Goal: Task Accomplishment & Management: Complete application form

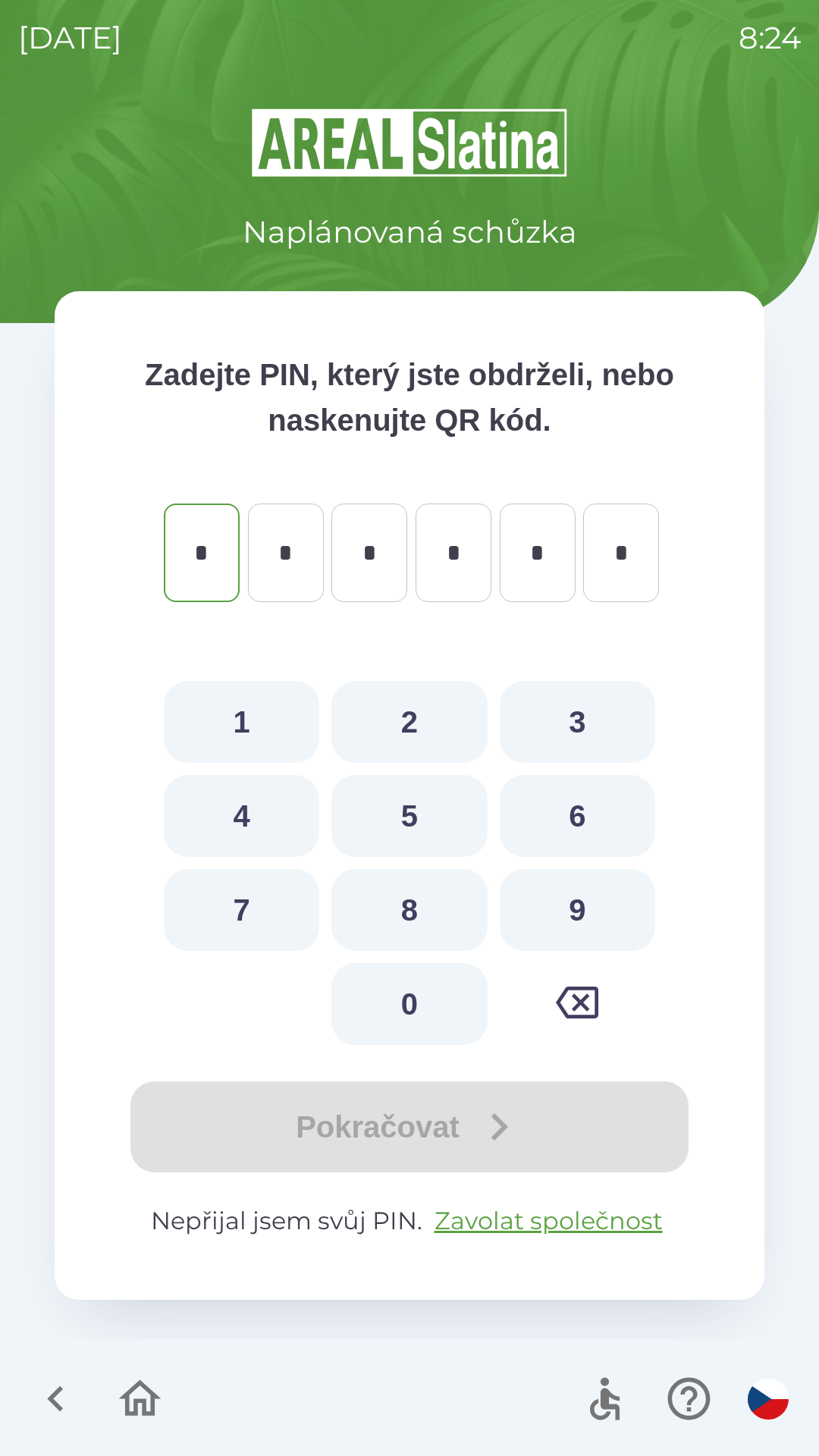
click at [566, 895] on button "9" at bounding box center [578, 910] width 155 height 82
type input "*"
click at [398, 706] on button "2" at bounding box center [409, 721] width 155 height 82
type input "*"
click at [401, 1022] on button "0" at bounding box center [409, 1004] width 155 height 82
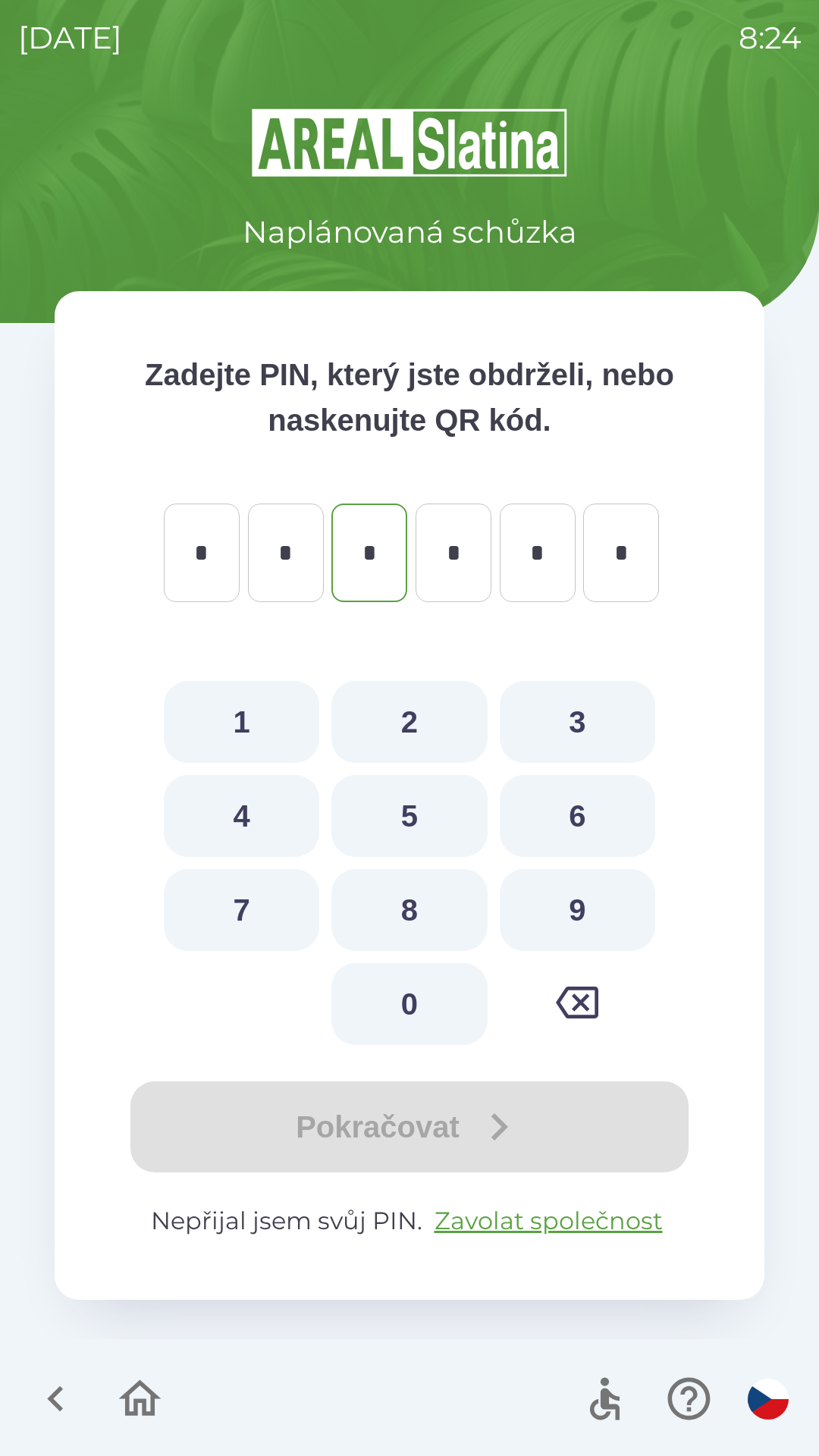
type input "*"
click at [233, 714] on button "1" at bounding box center [241, 721] width 155 height 82
type input "*"
click at [46, 1404] on icon "button" at bounding box center [56, 1399] width 51 height 51
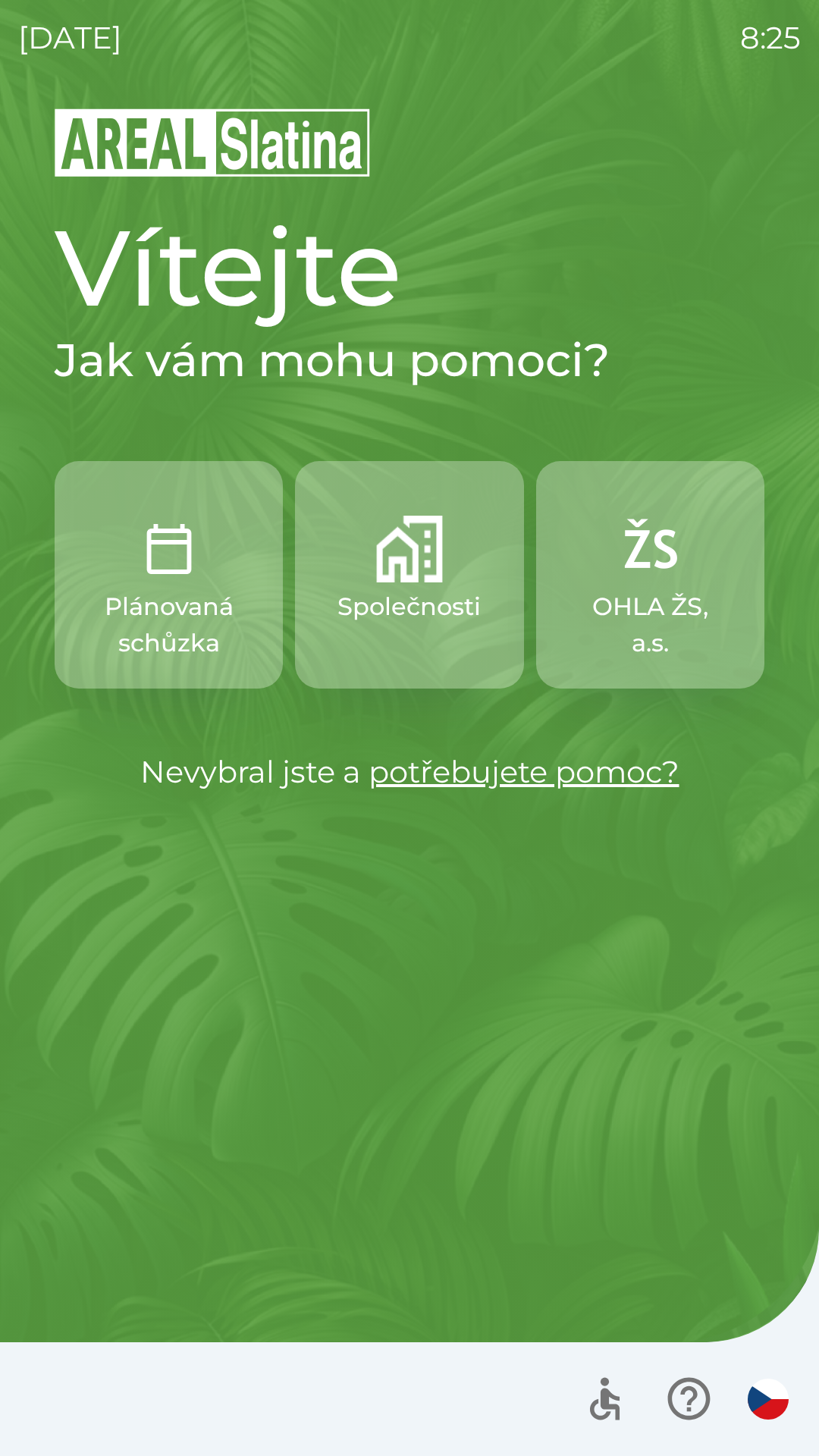
click at [412, 586] on button "Společnosti" at bounding box center [409, 575] width 228 height 227
click at [411, 568] on img "button" at bounding box center [410, 549] width 67 height 67
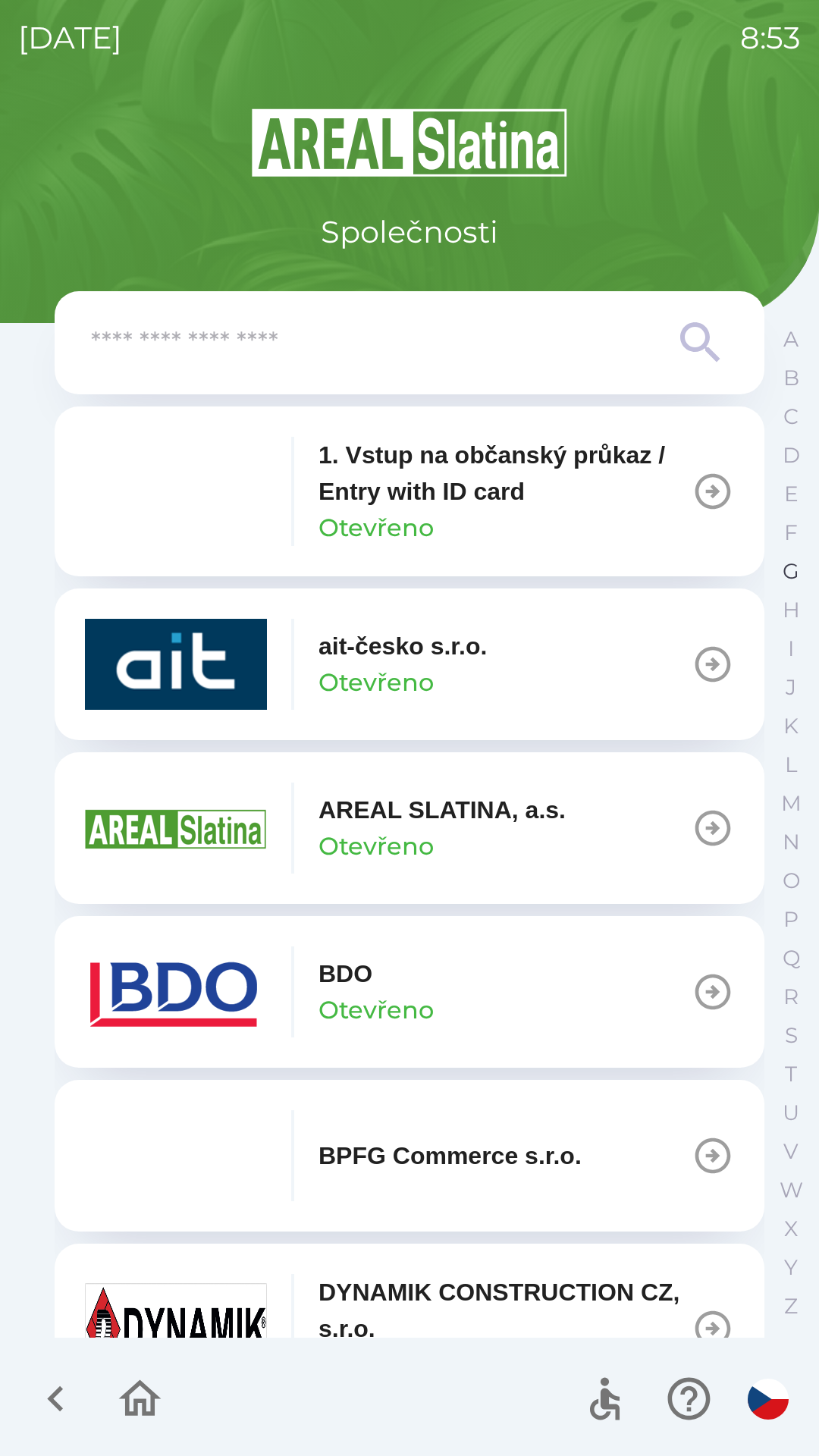
click at [785, 568] on p "G" at bounding box center [791, 571] width 16 height 26
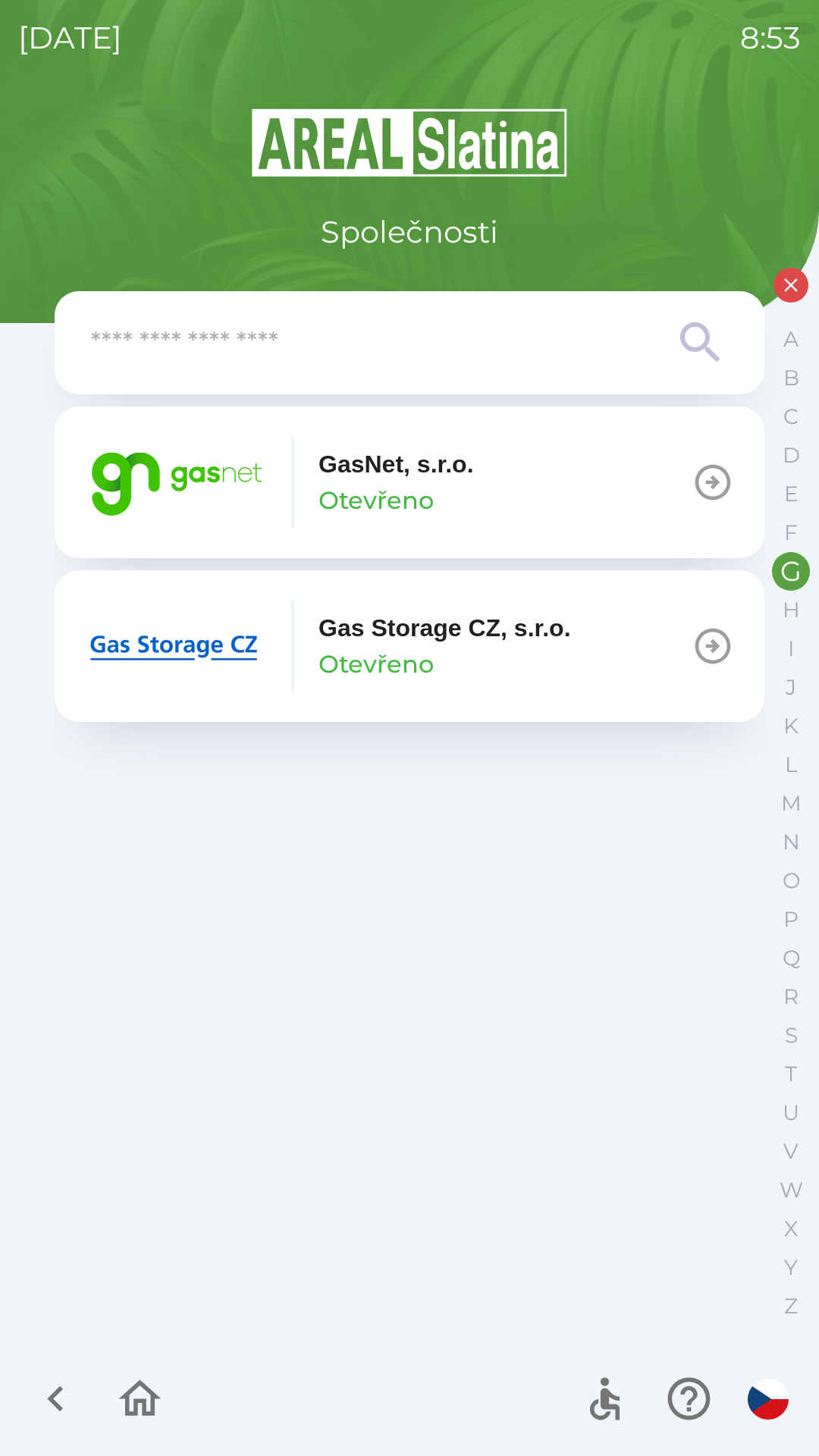
click at [474, 497] on div "GasNet, s.r.o. Otevřeno" at bounding box center [396, 482] width 155 height 73
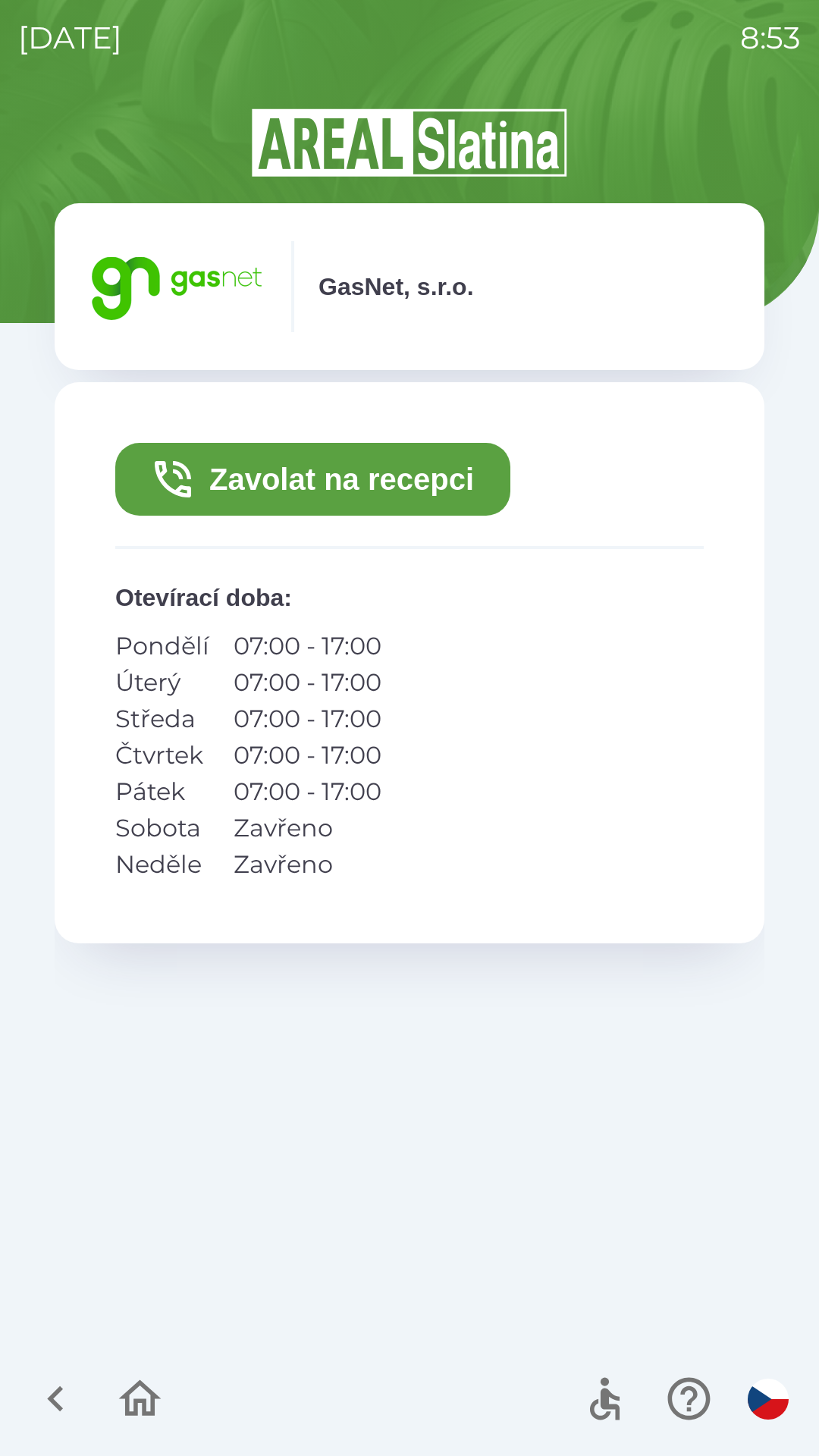
click at [412, 492] on button "Zavolat na recepci" at bounding box center [313, 479] width 395 height 73
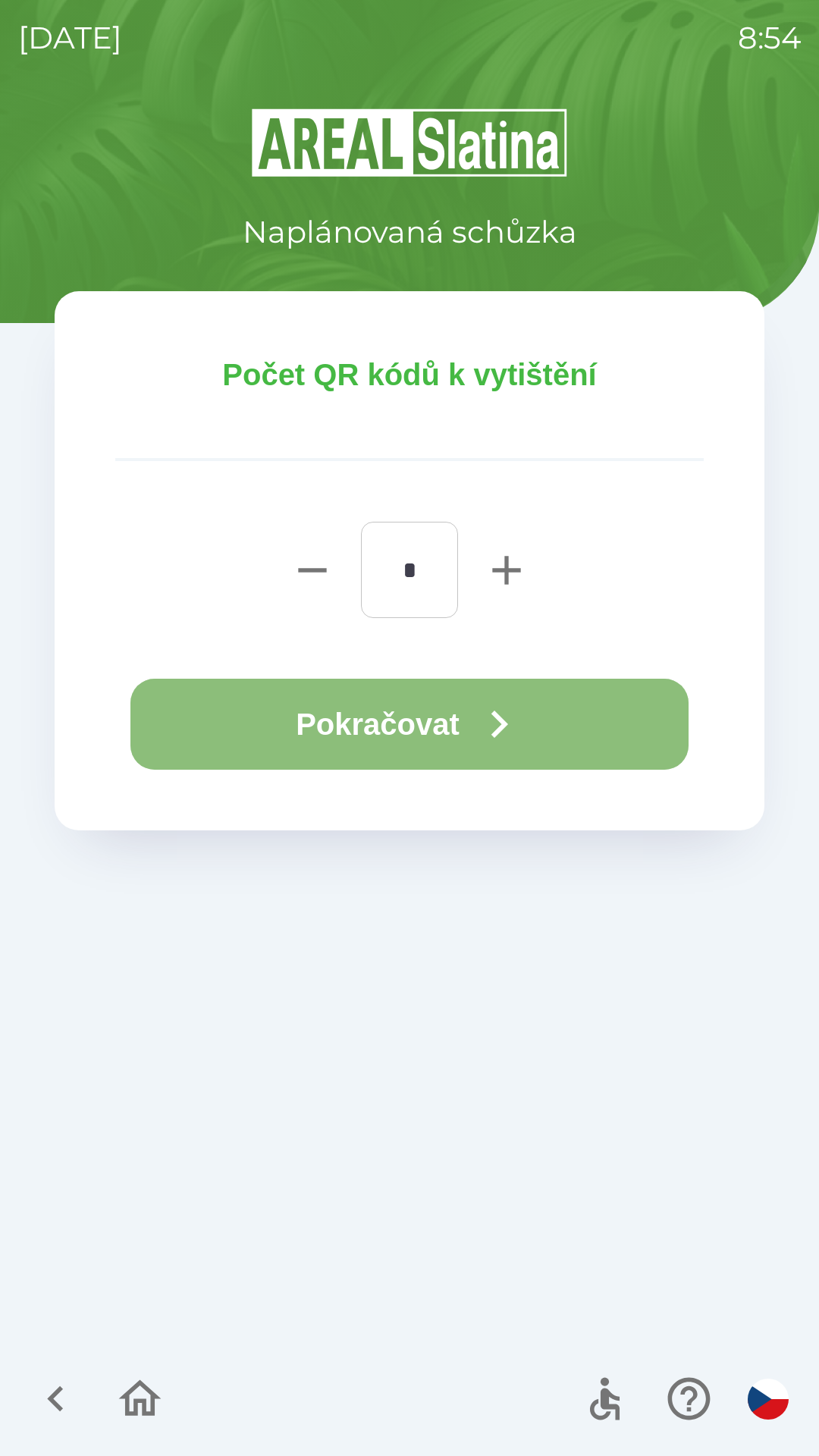
click at [431, 718] on button "Pokračovat" at bounding box center [409, 724] width 558 height 91
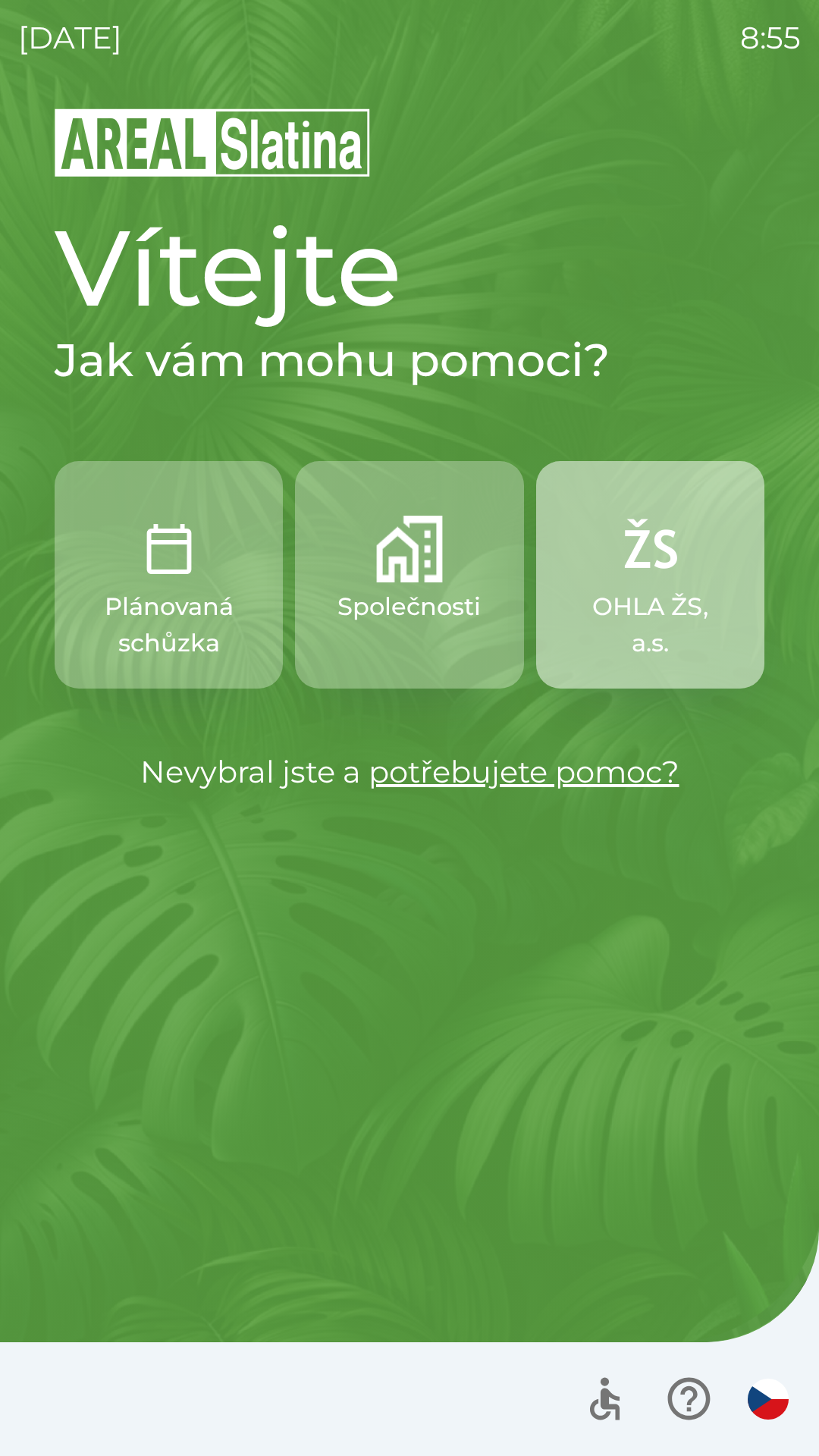
click at [626, 633] on p "OHLA ŽS, a.s." at bounding box center [650, 624] width 155 height 73
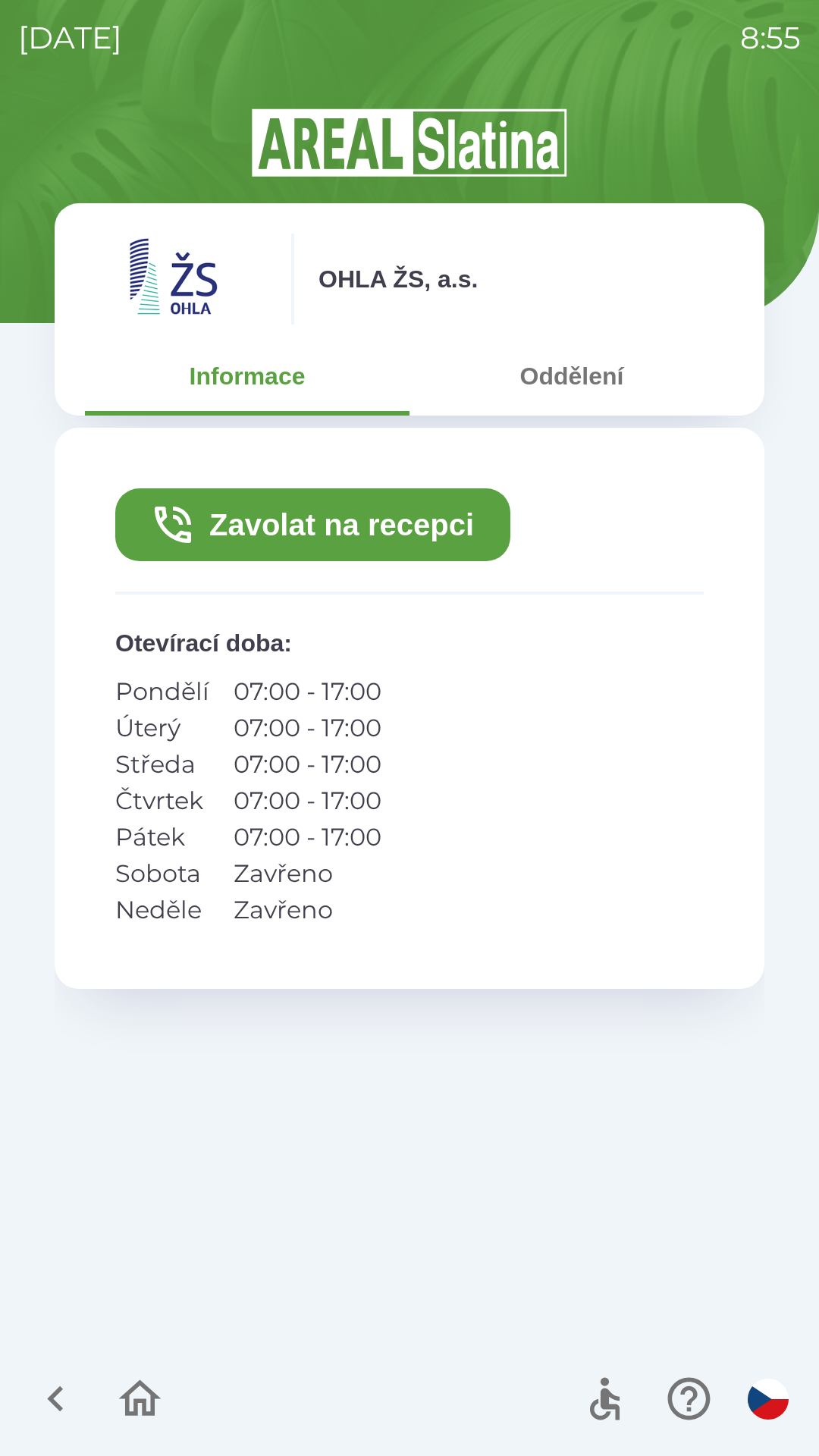
click at [63, 1408] on icon "button" at bounding box center [56, 1399] width 51 height 51
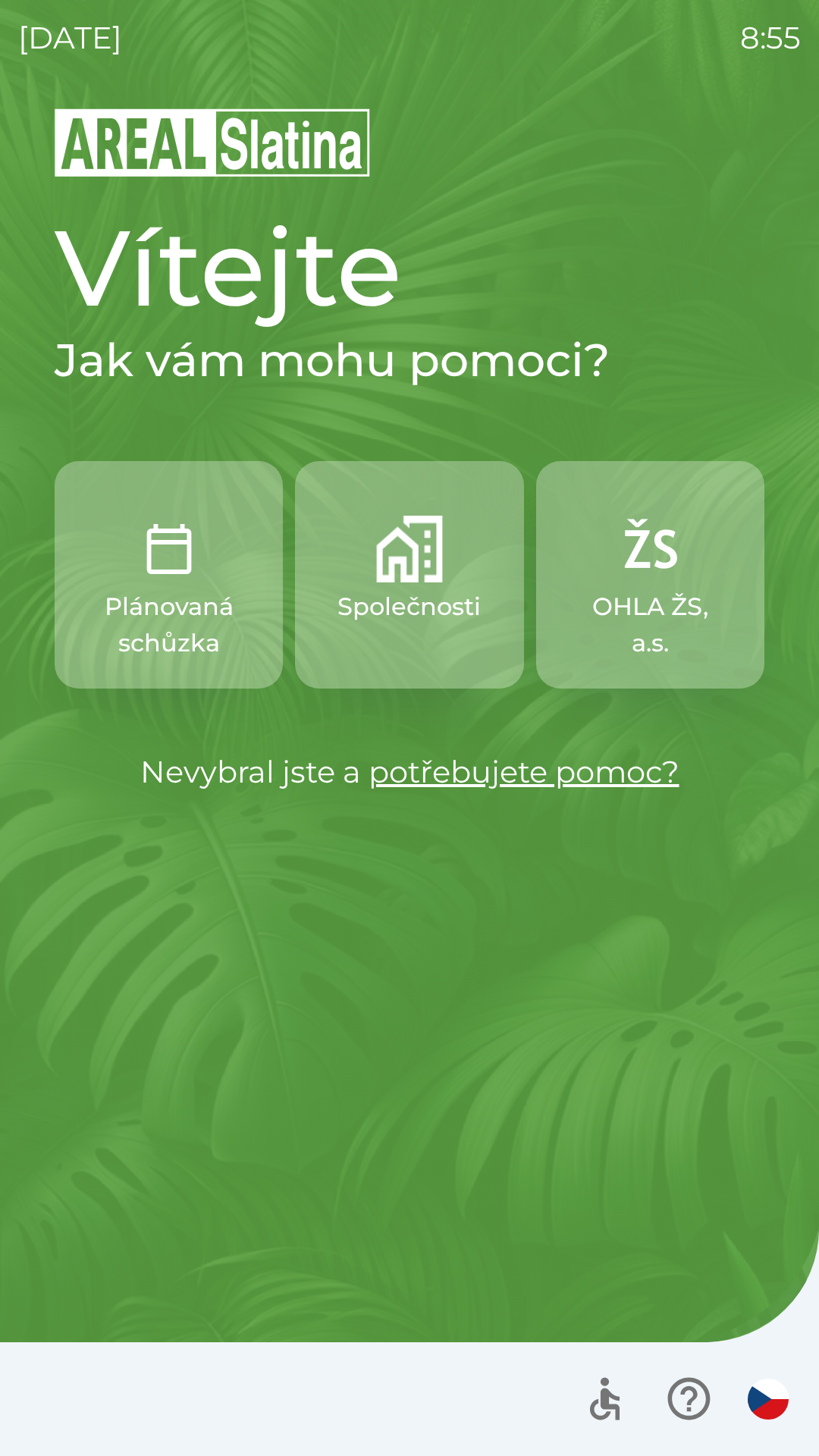
click at [172, 608] on p "Plánovaná schůzka" at bounding box center [169, 624] width 155 height 73
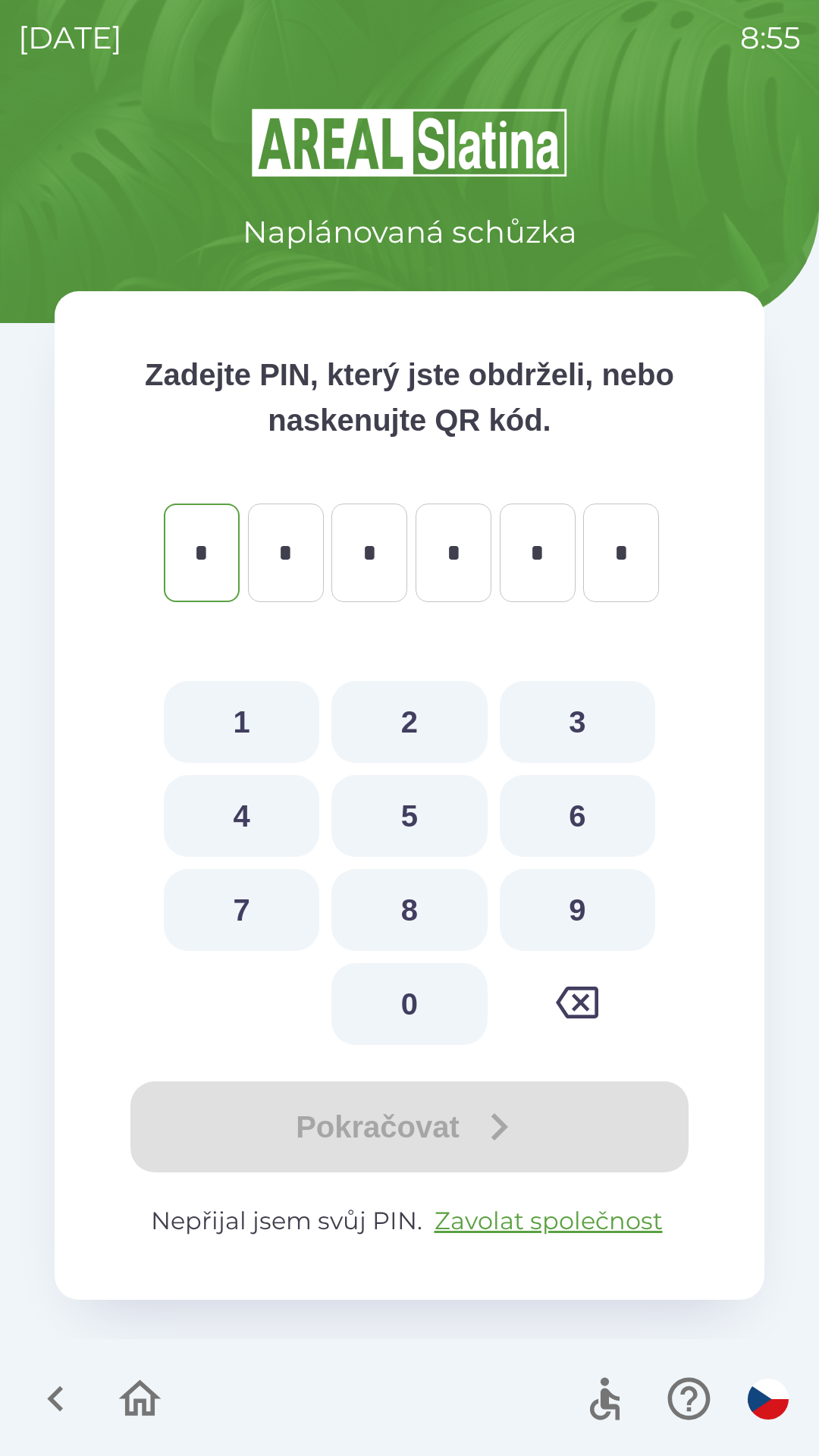
click at [55, 1396] on icon "button" at bounding box center [54, 1400] width 16 height 26
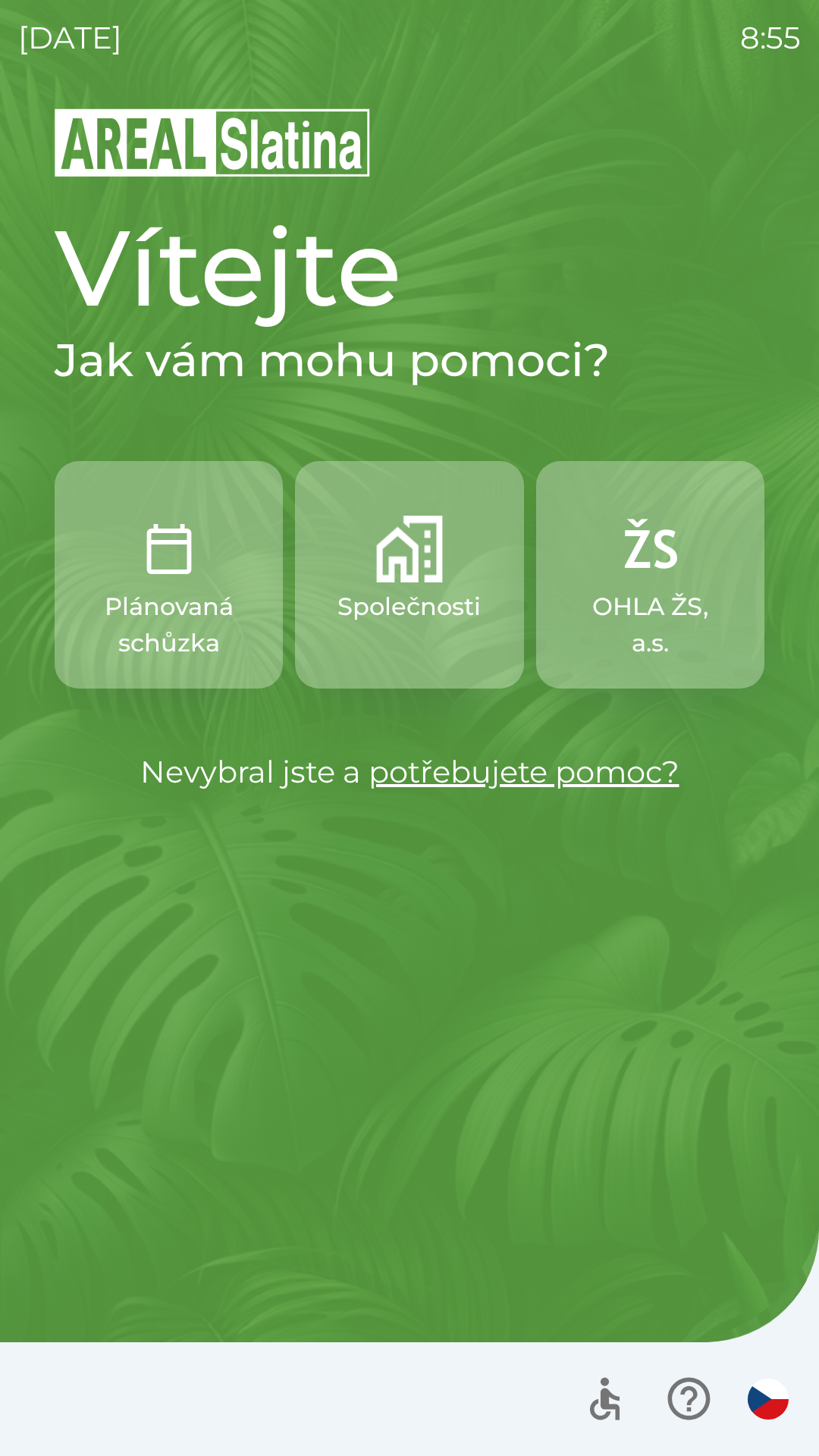
click at [398, 774] on link "potřebujete pomoc?" at bounding box center [524, 771] width 311 height 37
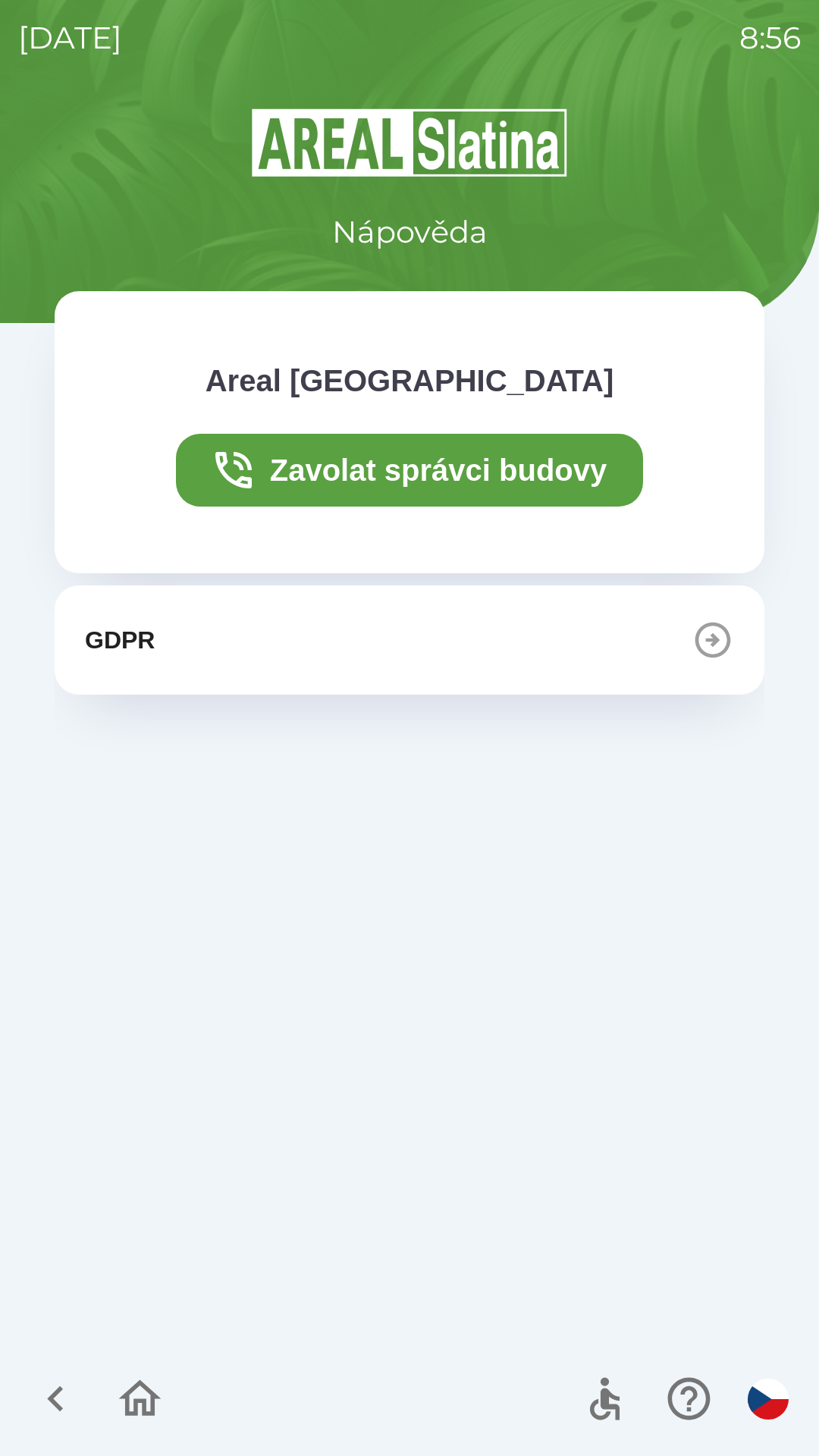
click at [70, 1413] on icon "button" at bounding box center [56, 1399] width 51 height 51
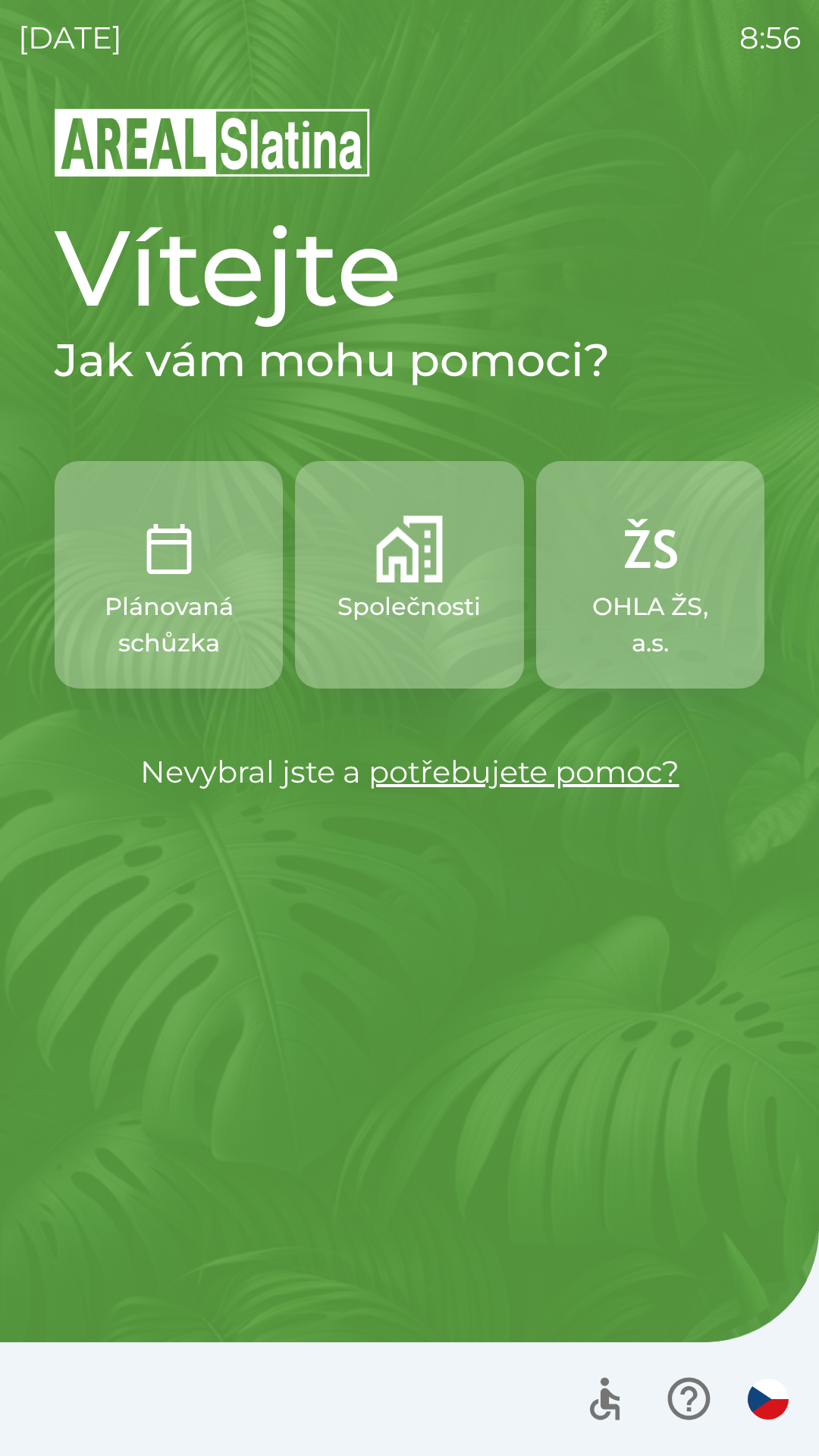
click at [650, 632] on p "OHLA ŽS, a.s." at bounding box center [650, 624] width 155 height 73
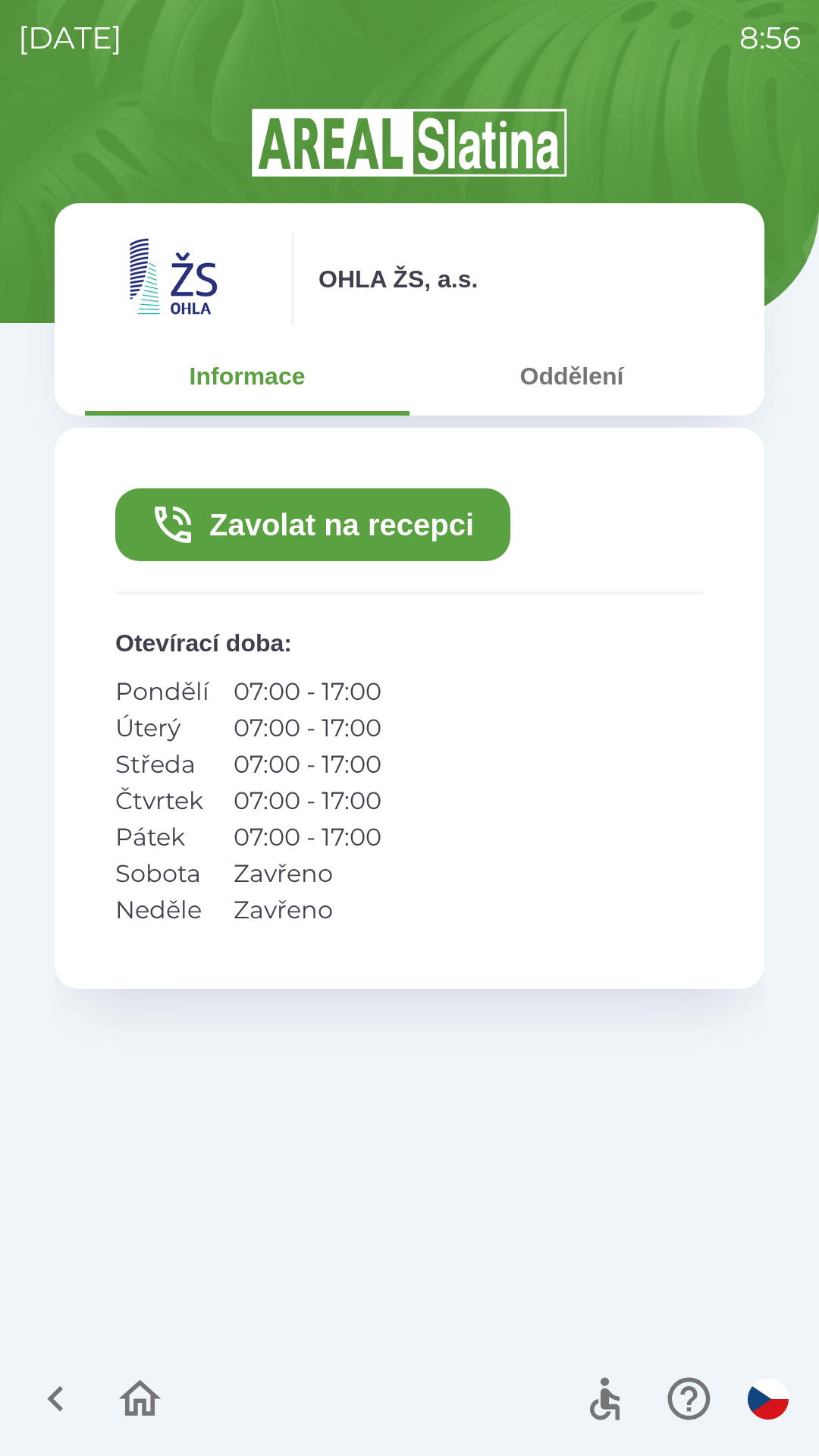
click at [413, 525] on button "Zavolat na recepci" at bounding box center [313, 524] width 395 height 73
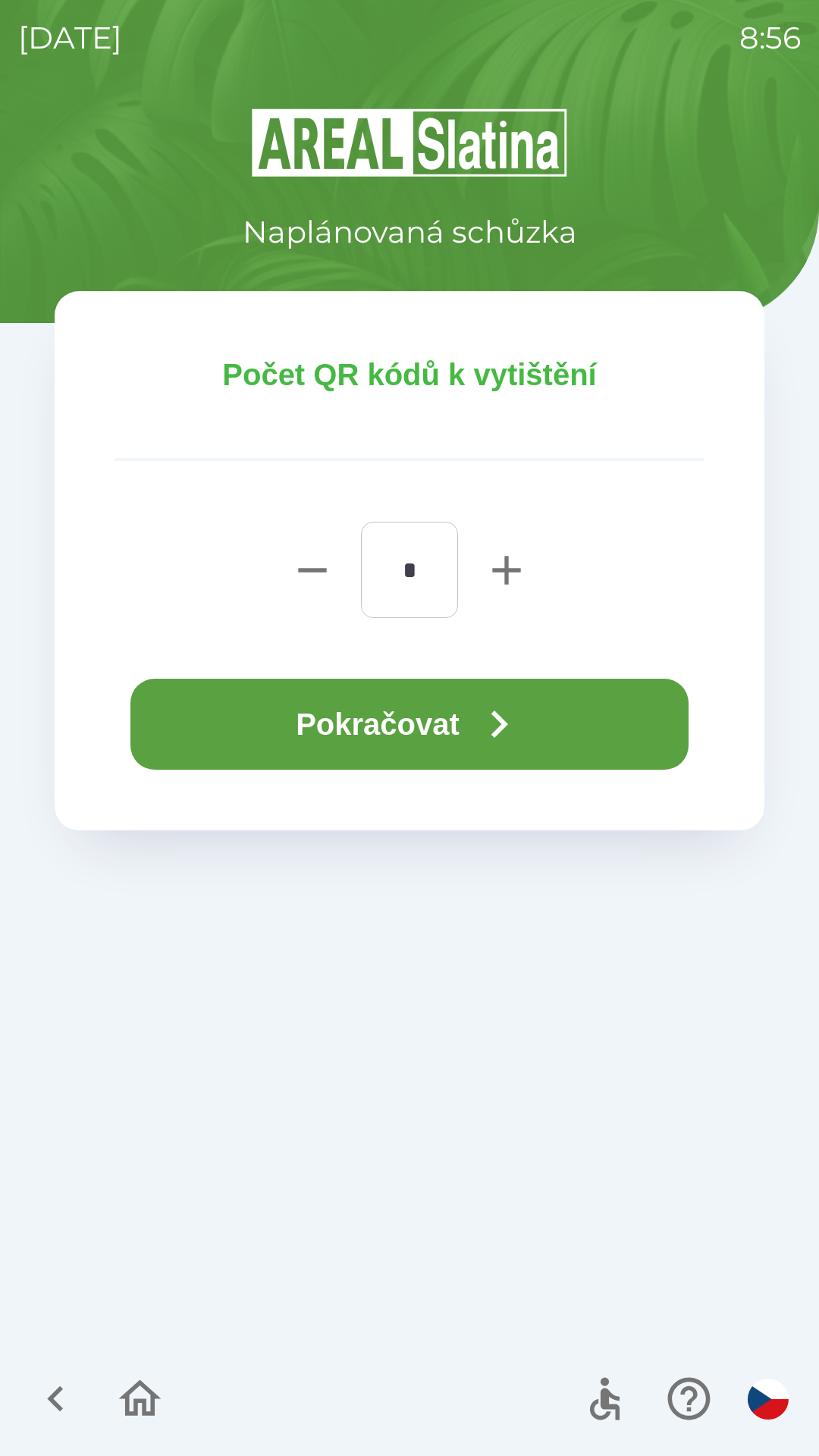
click at [449, 709] on button "Pokračovat" at bounding box center [409, 724] width 558 height 91
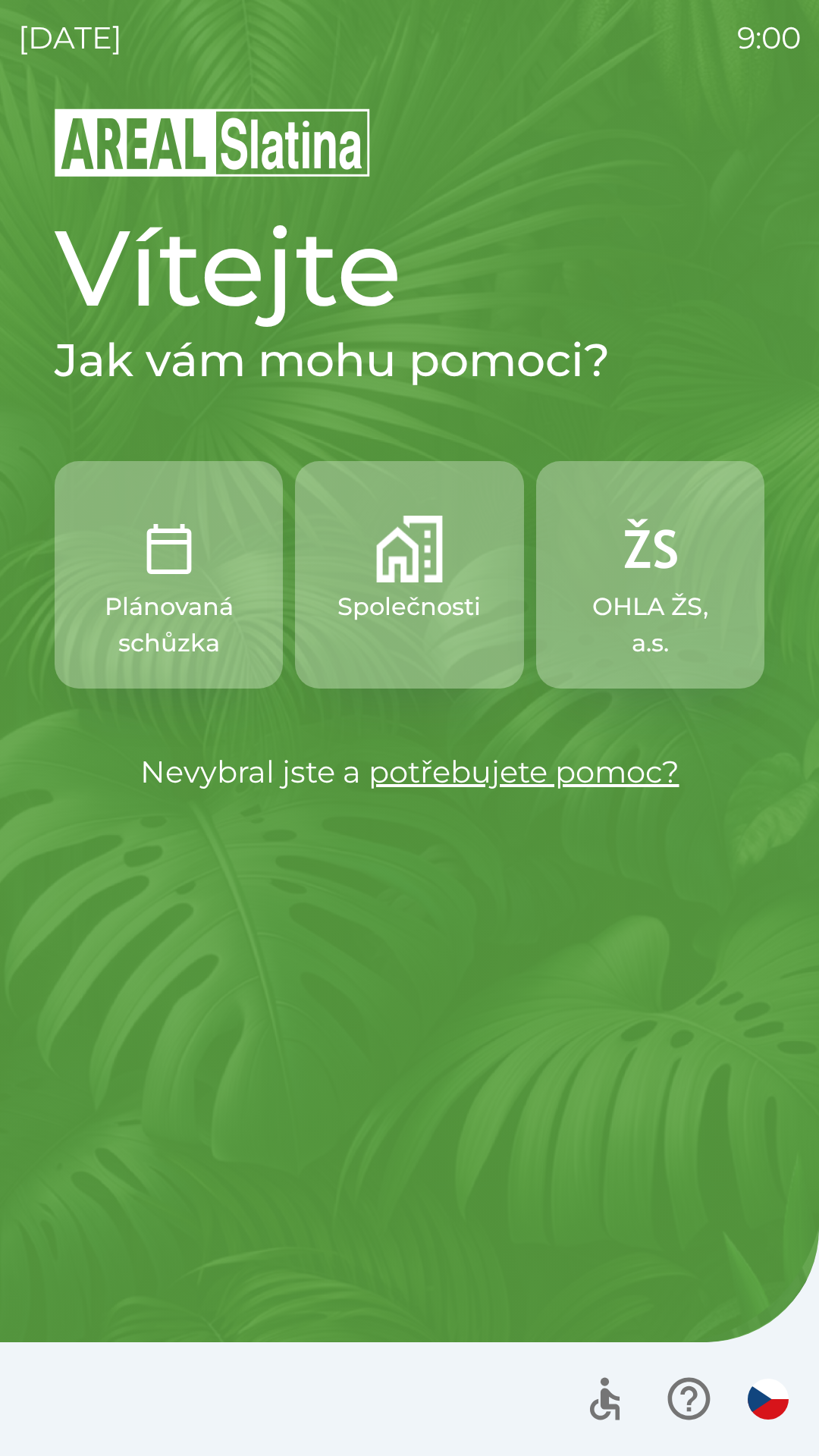
click at [417, 617] on p "Společnosti" at bounding box center [409, 606] width 143 height 36
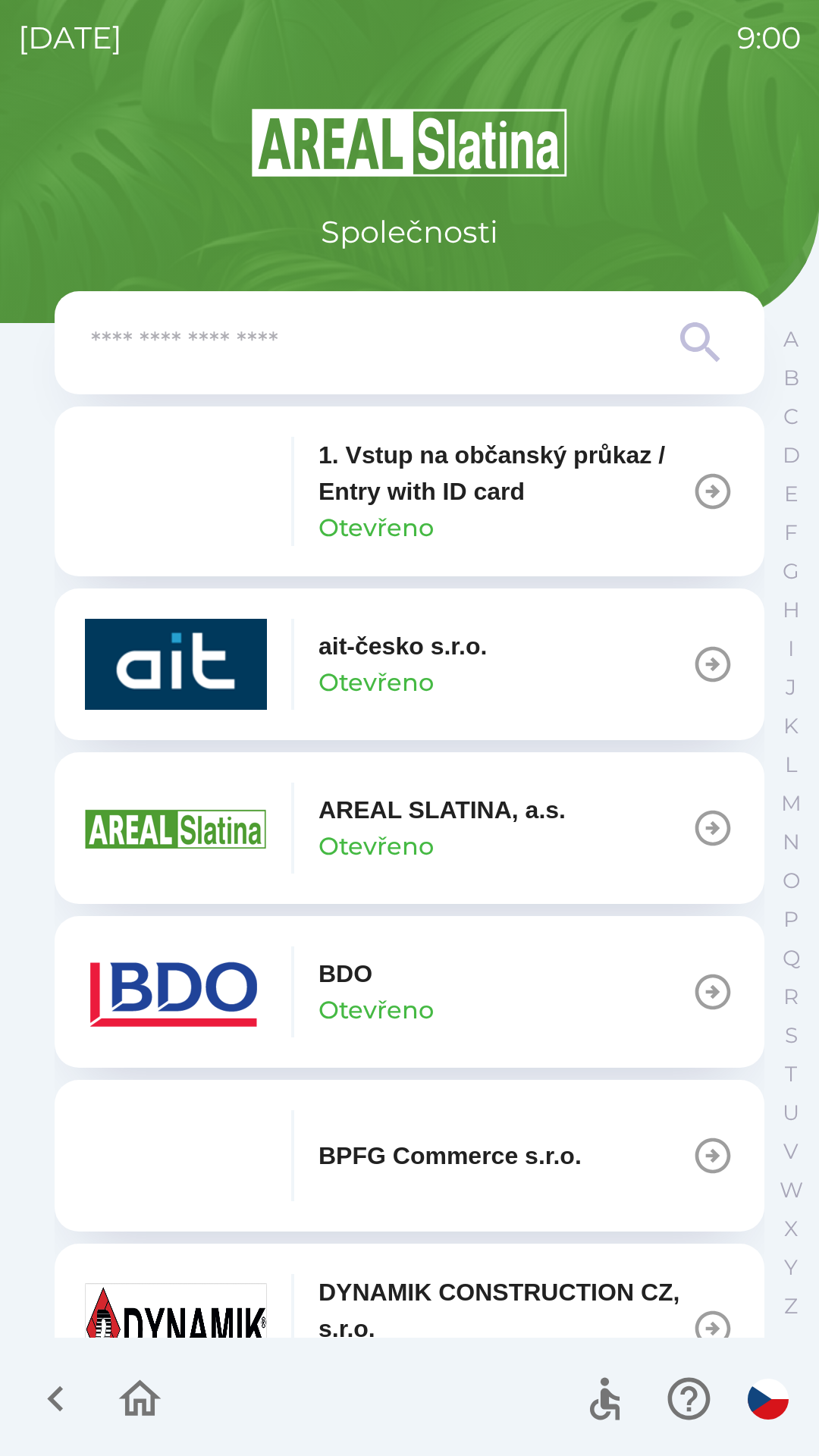
click at [431, 992] on p "Otevřeno" at bounding box center [376, 1010] width 115 height 36
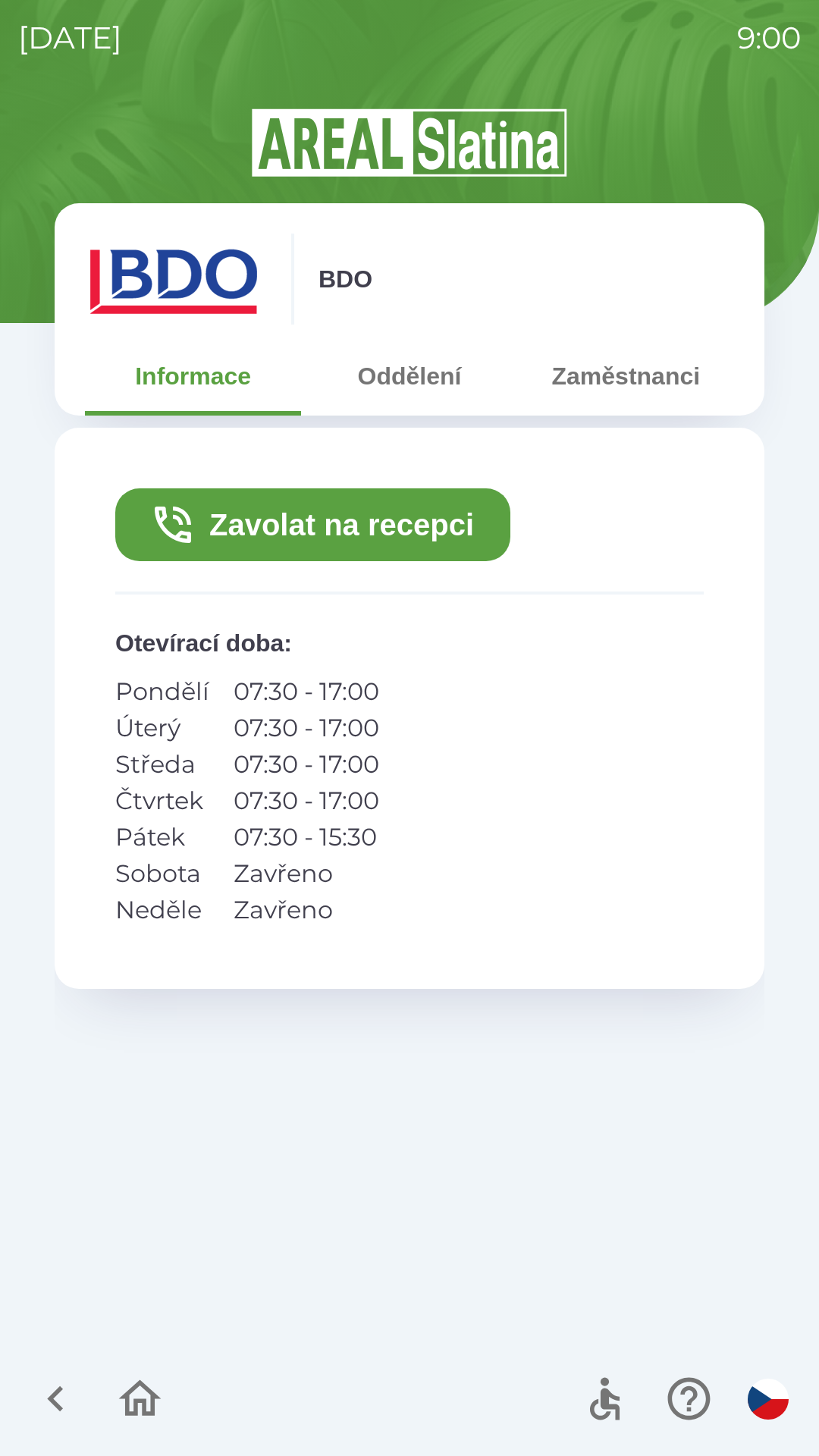
click at [365, 527] on button "Zavolat na recepci" at bounding box center [313, 524] width 395 height 73
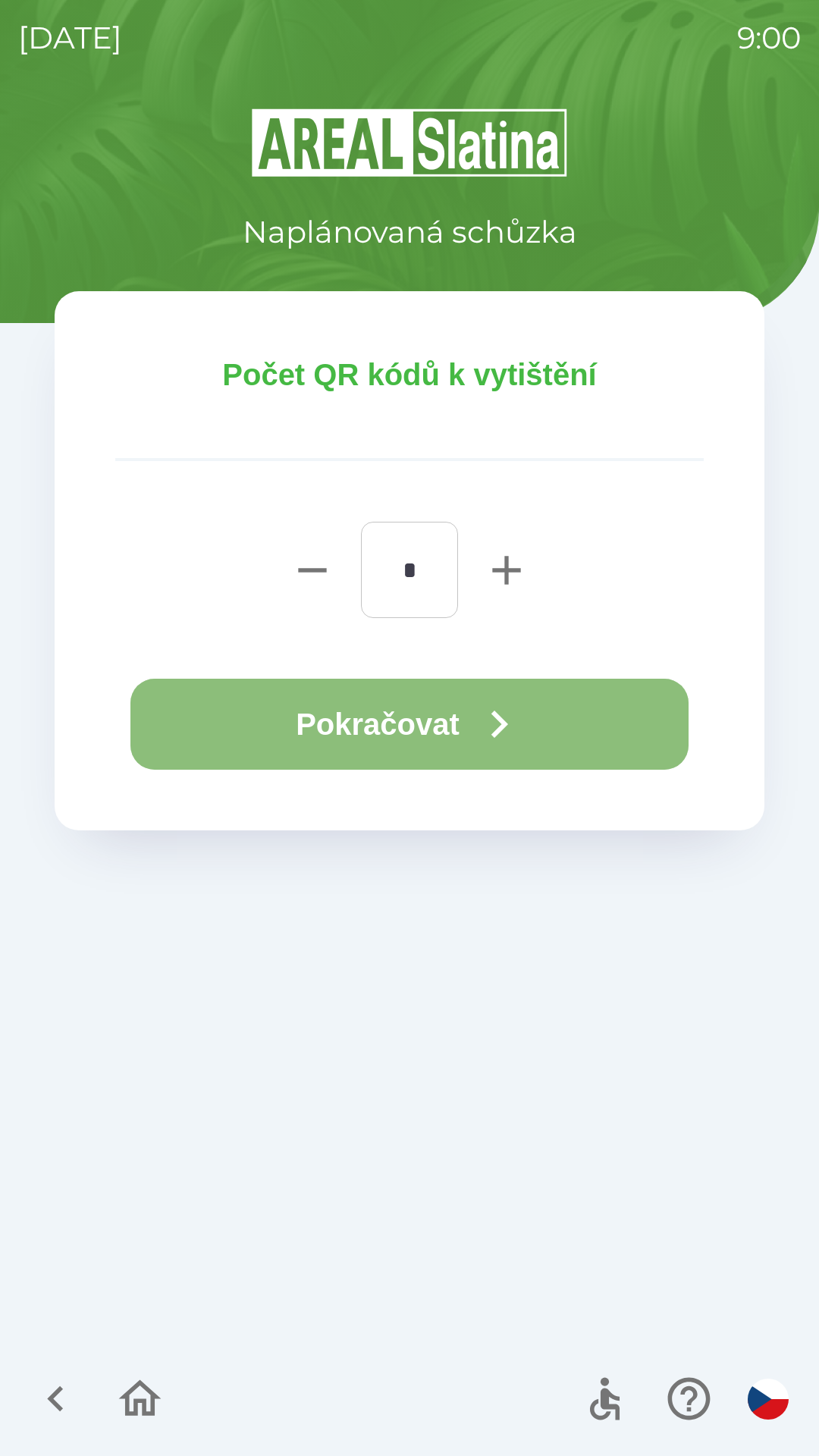
click at [462, 743] on button "Pokračovat" at bounding box center [409, 724] width 558 height 91
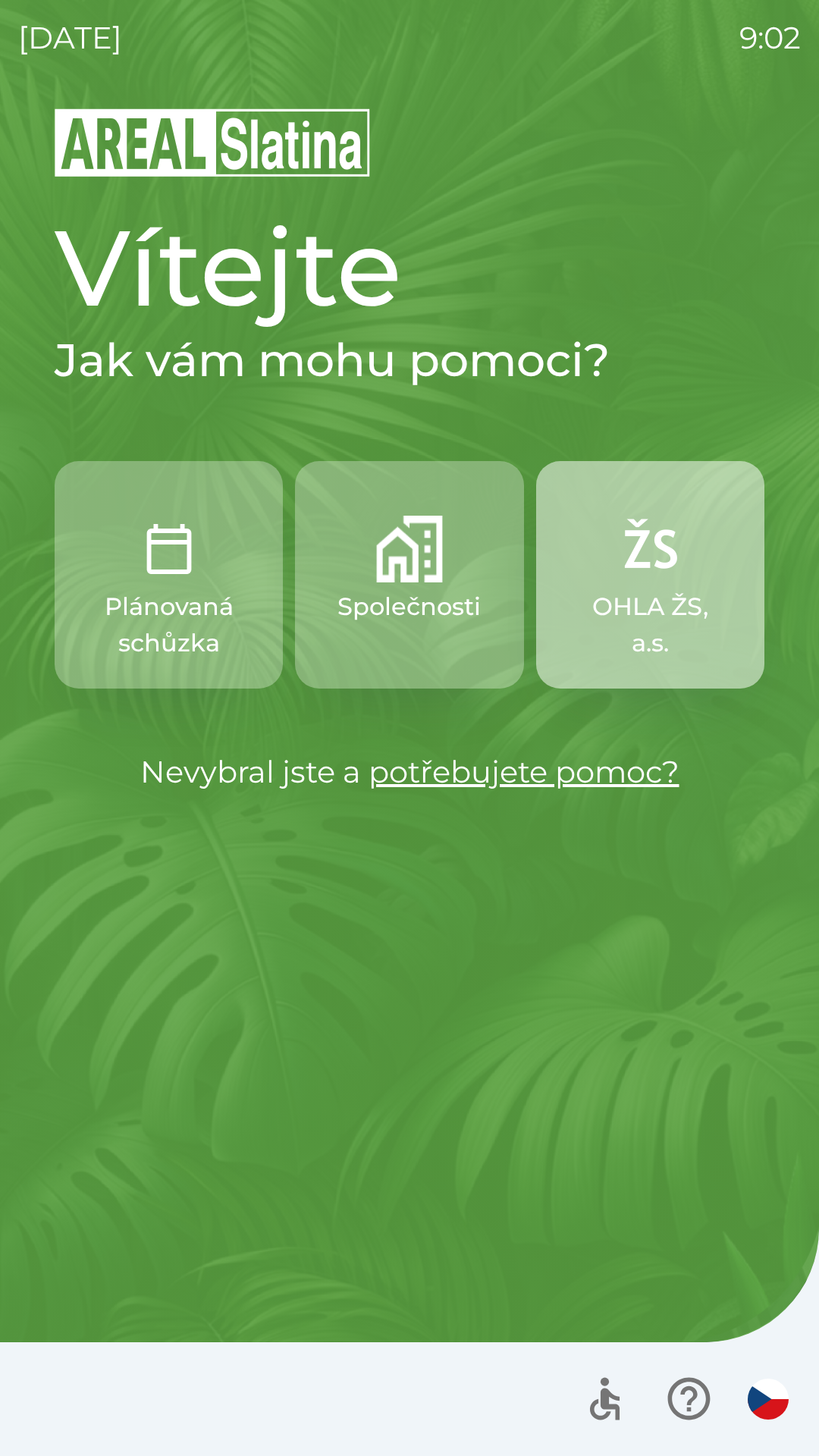
click at [673, 573] on img "button" at bounding box center [650, 549] width 67 height 67
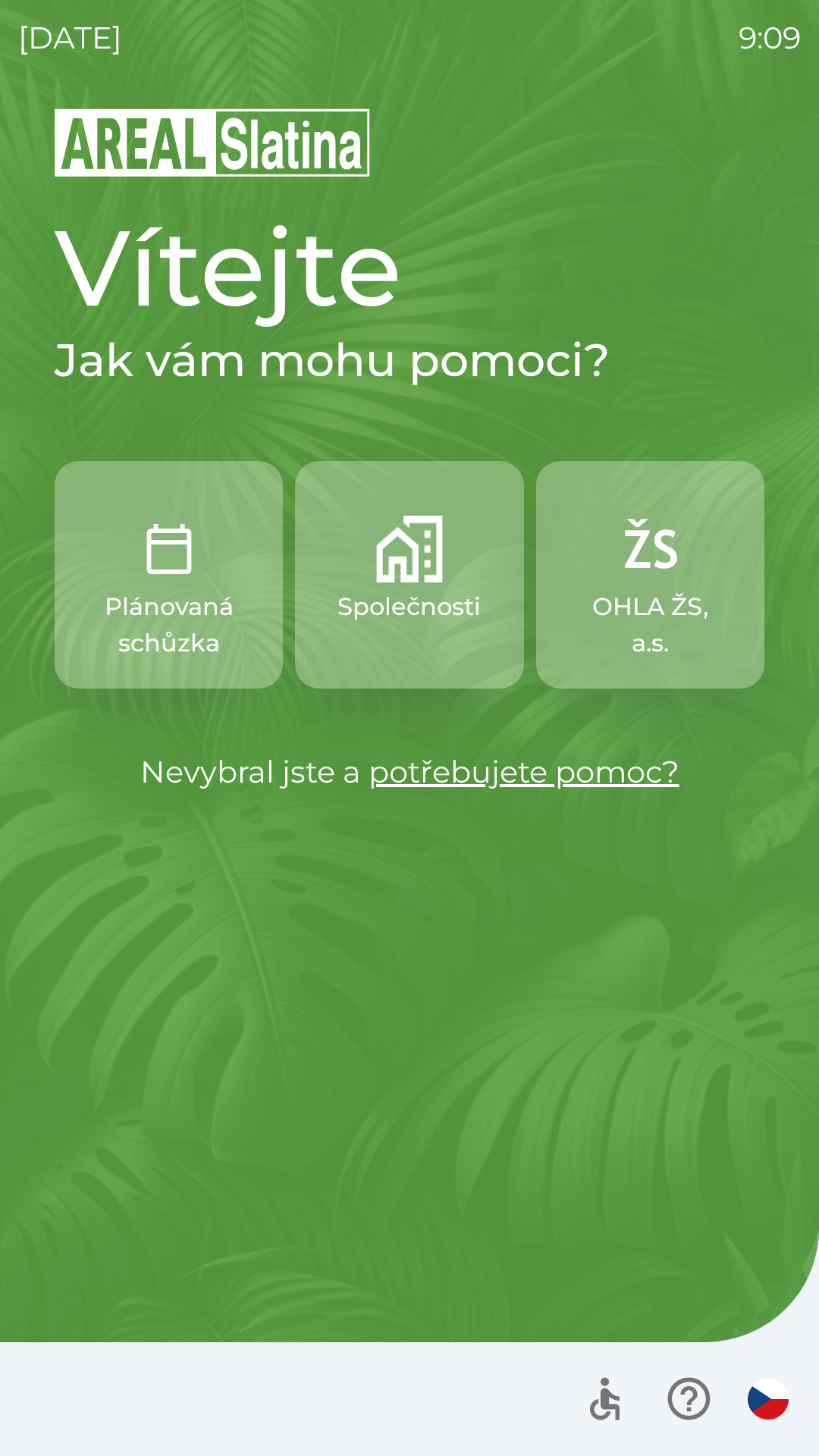
click at [165, 601] on p "Plánovaná schůzka" at bounding box center [169, 624] width 155 height 73
click at [433, 577] on img "button" at bounding box center [410, 549] width 67 height 67
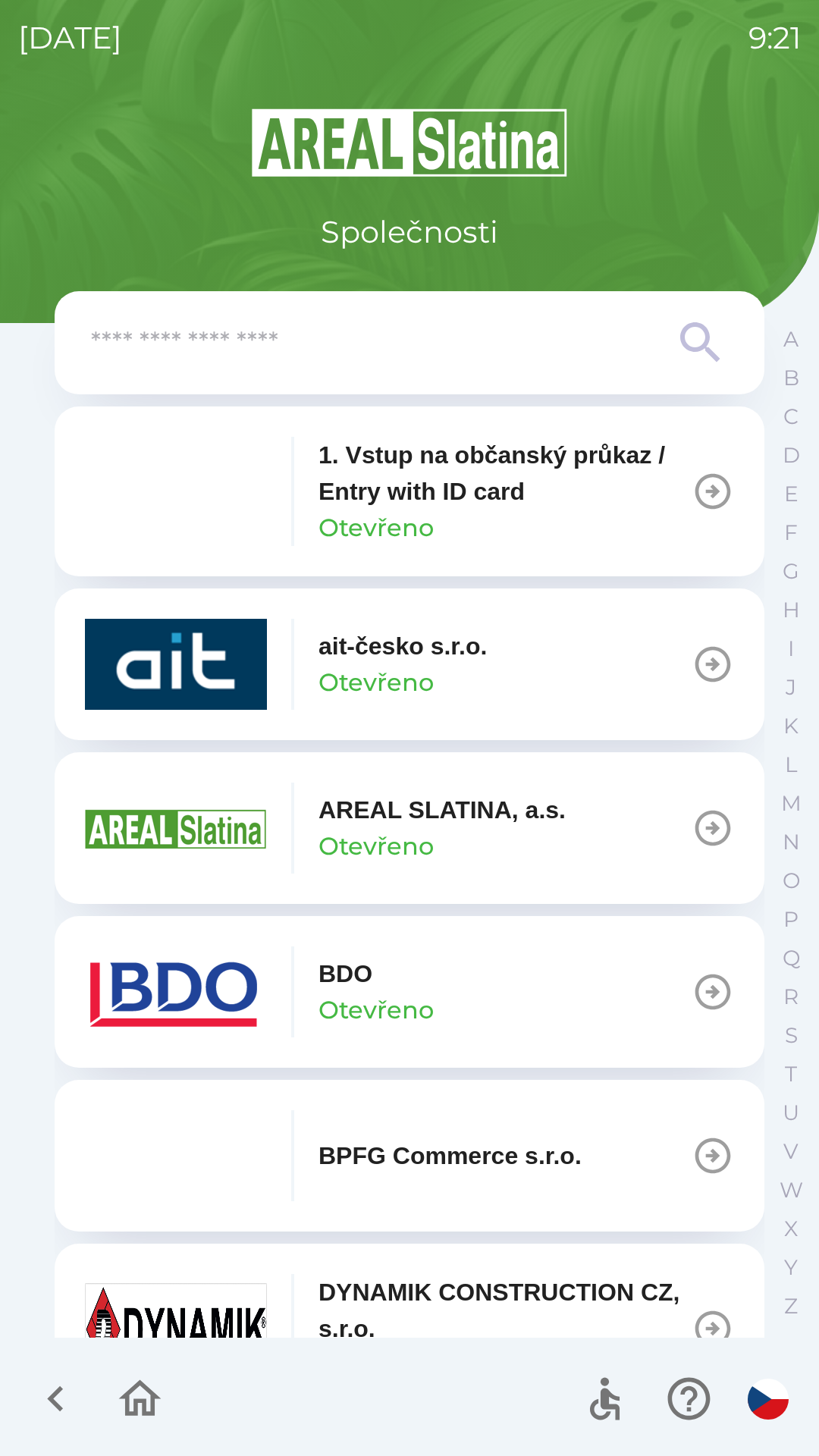
click at [416, 970] on div "BDO Otevřeno" at bounding box center [376, 991] width 115 height 73
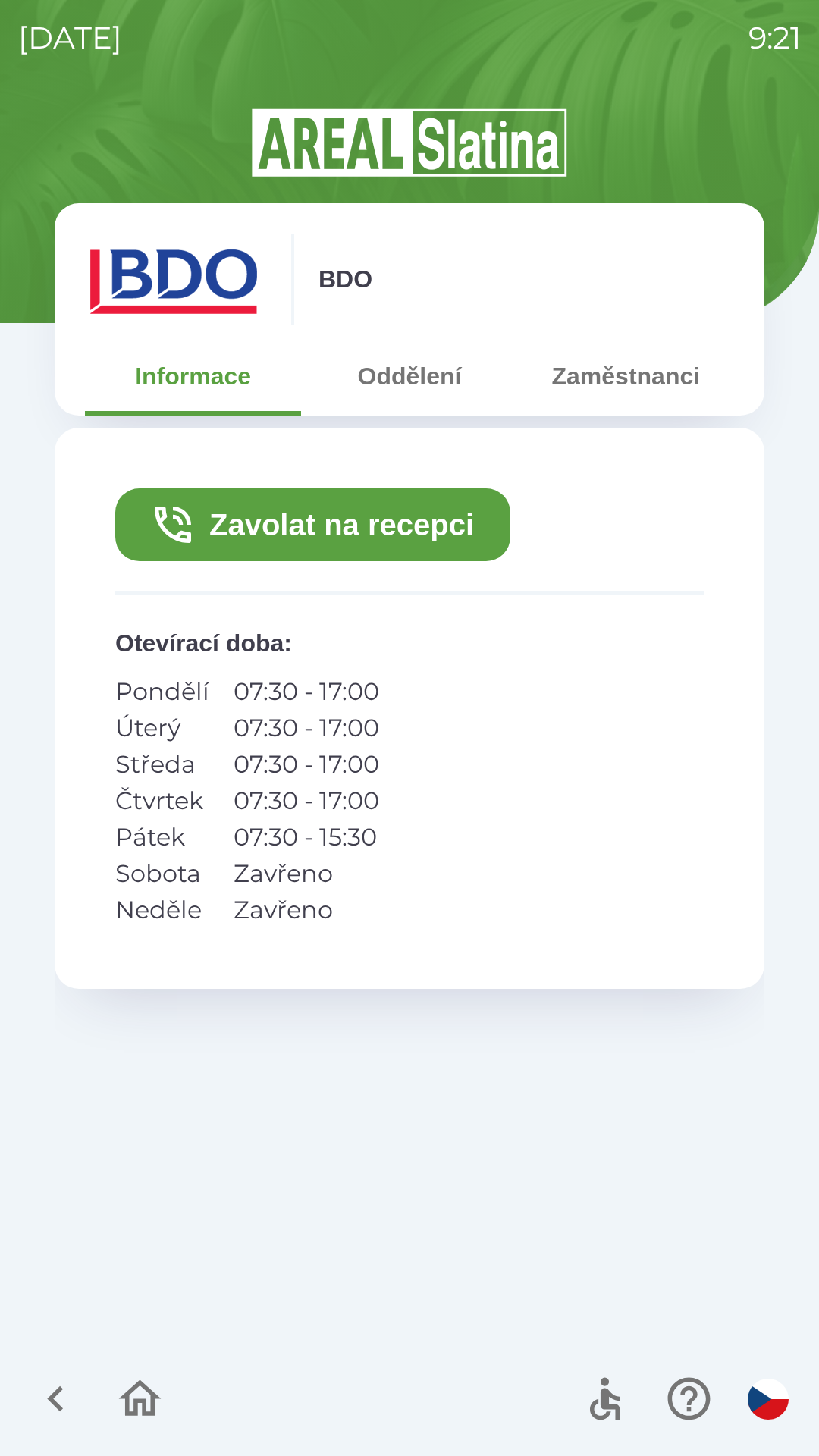
click at [444, 506] on button "Zavolat na recepci" at bounding box center [313, 524] width 395 height 73
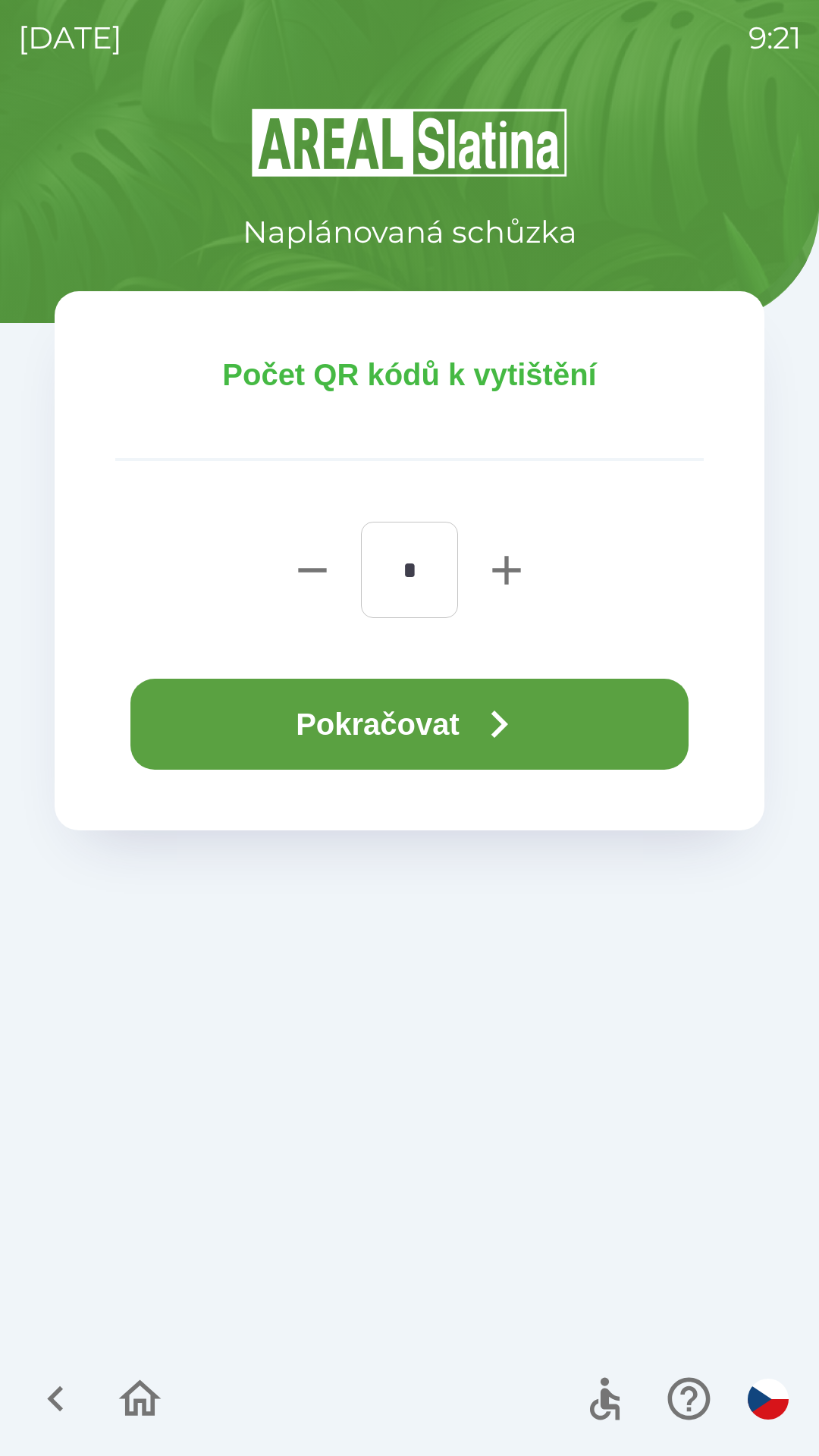
click at [354, 730] on button "Pokračovat" at bounding box center [409, 724] width 558 height 91
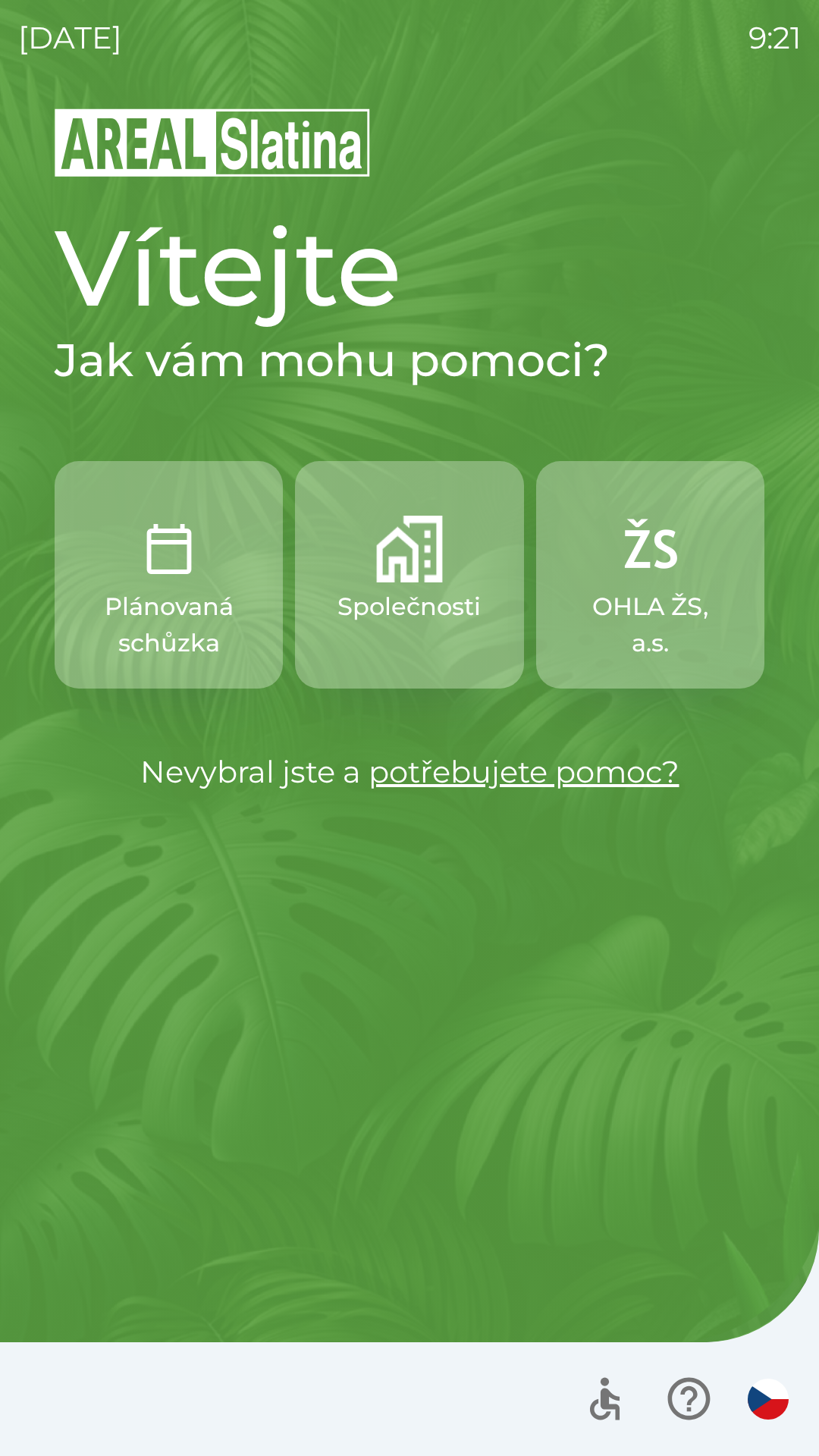
click at [417, 599] on p "Společnosti" at bounding box center [409, 606] width 143 height 36
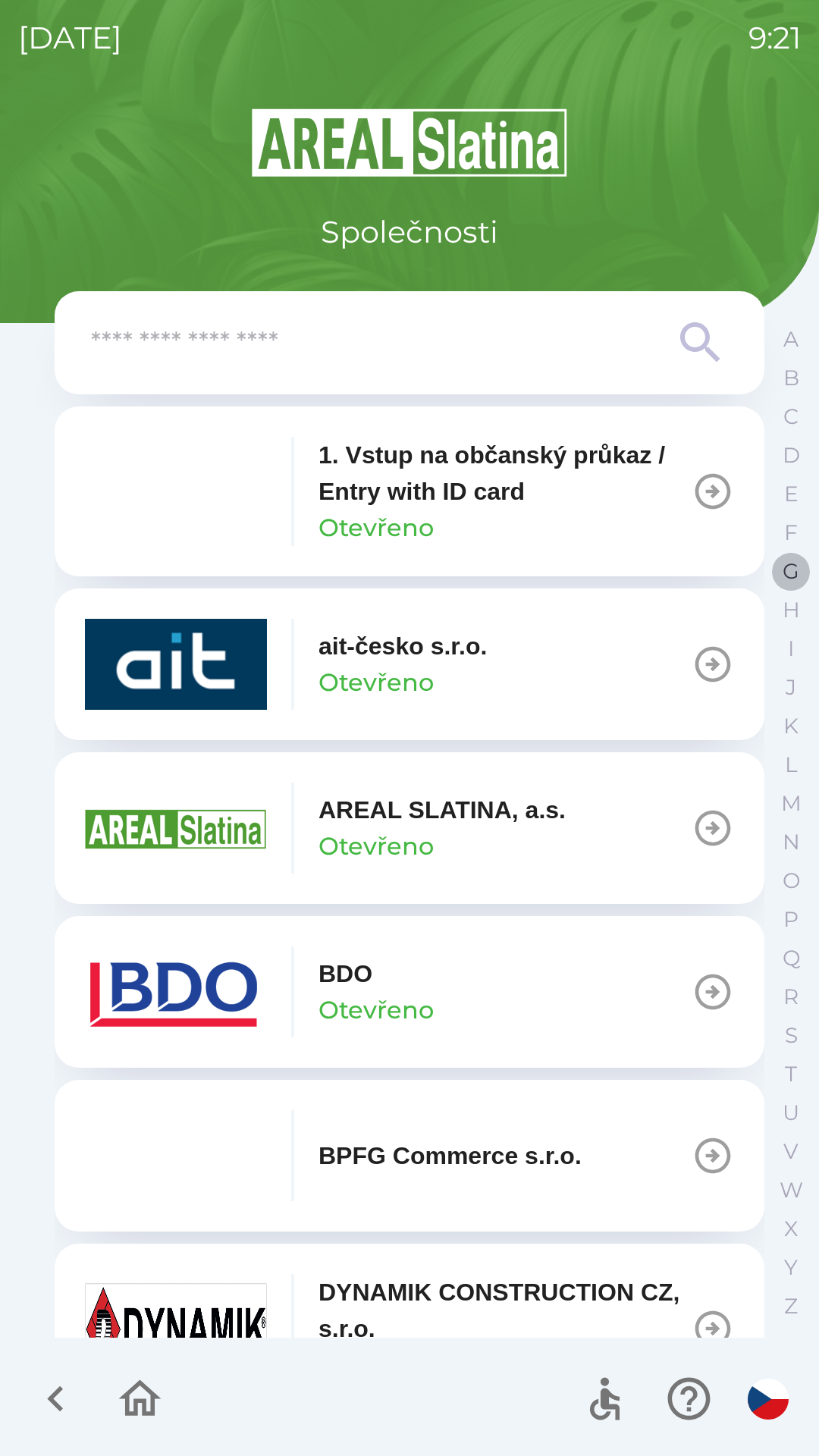
click at [786, 573] on p "G" at bounding box center [791, 571] width 16 height 26
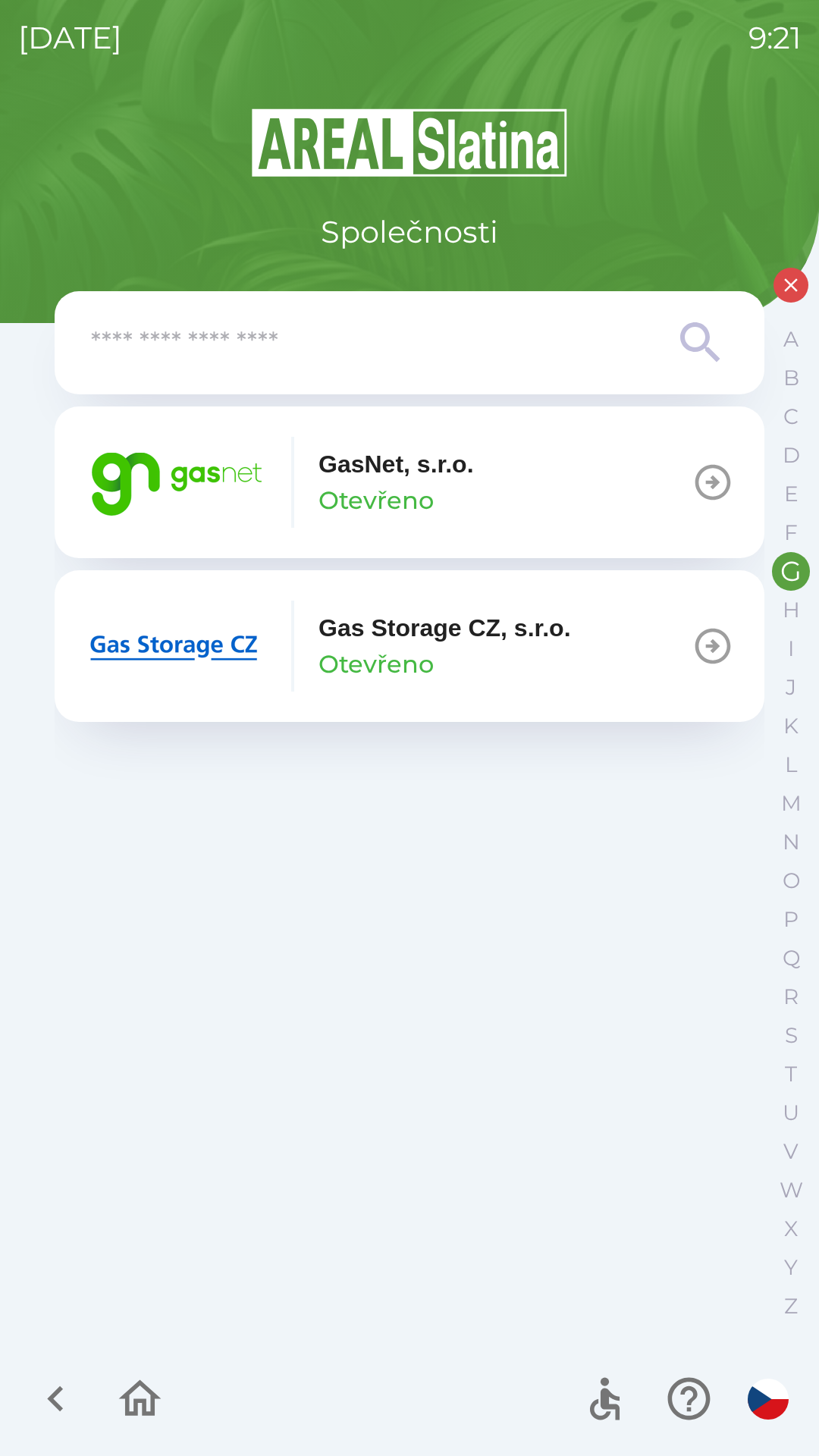
click at [397, 474] on p "GasNet, s.r.o." at bounding box center [396, 464] width 155 height 36
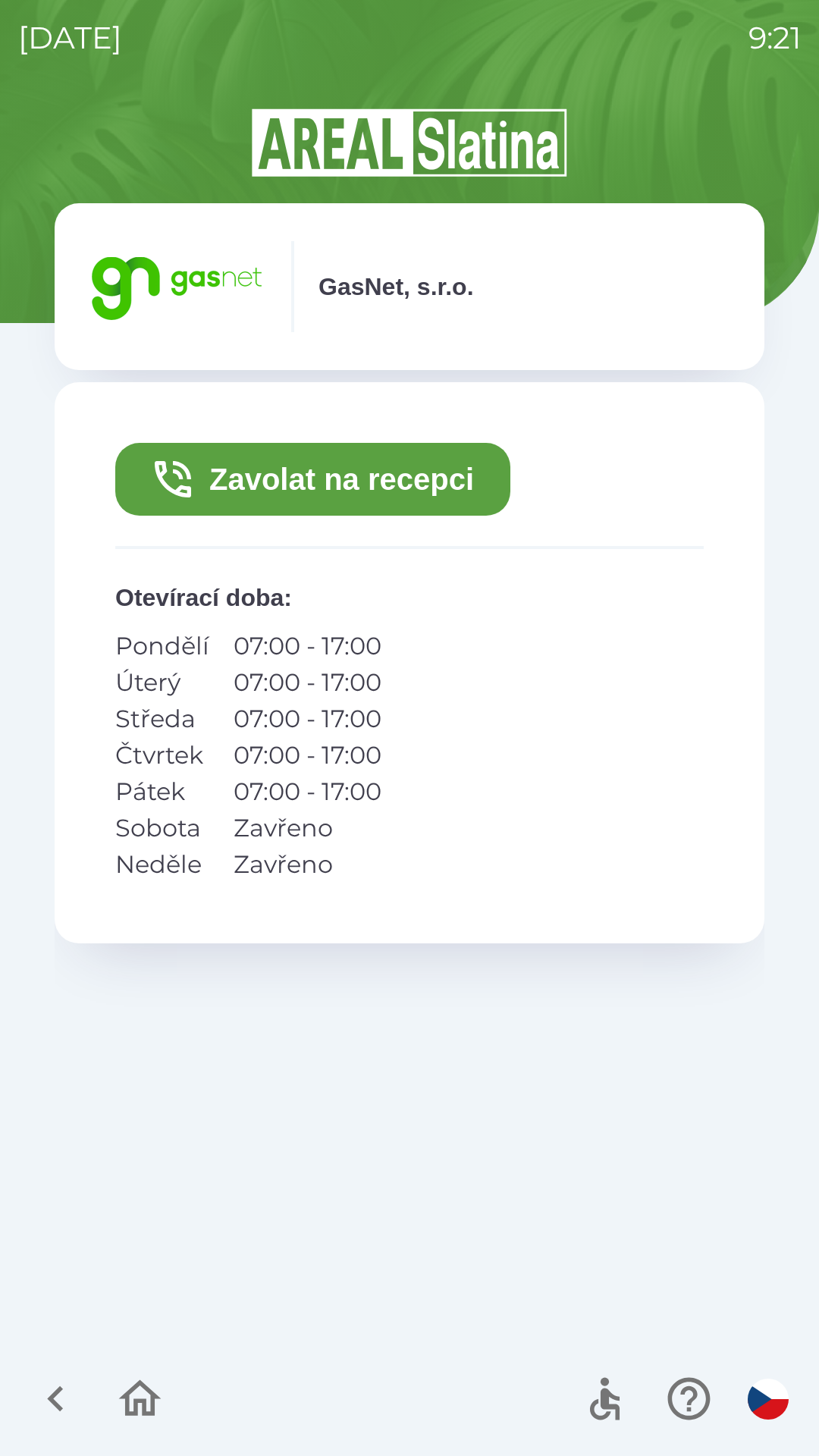
click at [366, 480] on button "Zavolat na recepci" at bounding box center [313, 479] width 395 height 73
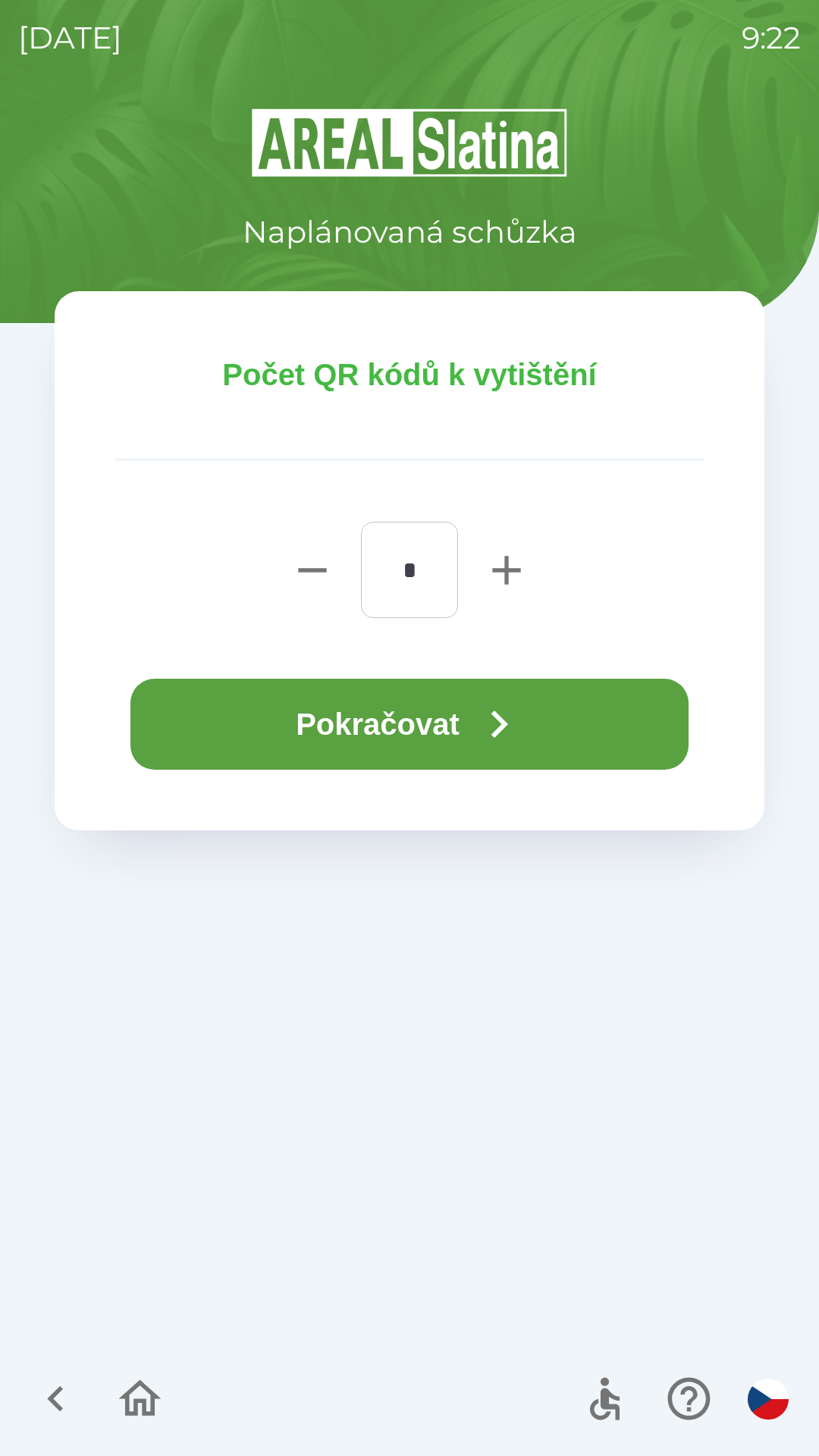
click at [505, 561] on icon "button" at bounding box center [506, 570] width 28 height 28
type input "*"
click at [418, 730] on button "Pokračovat" at bounding box center [409, 724] width 558 height 91
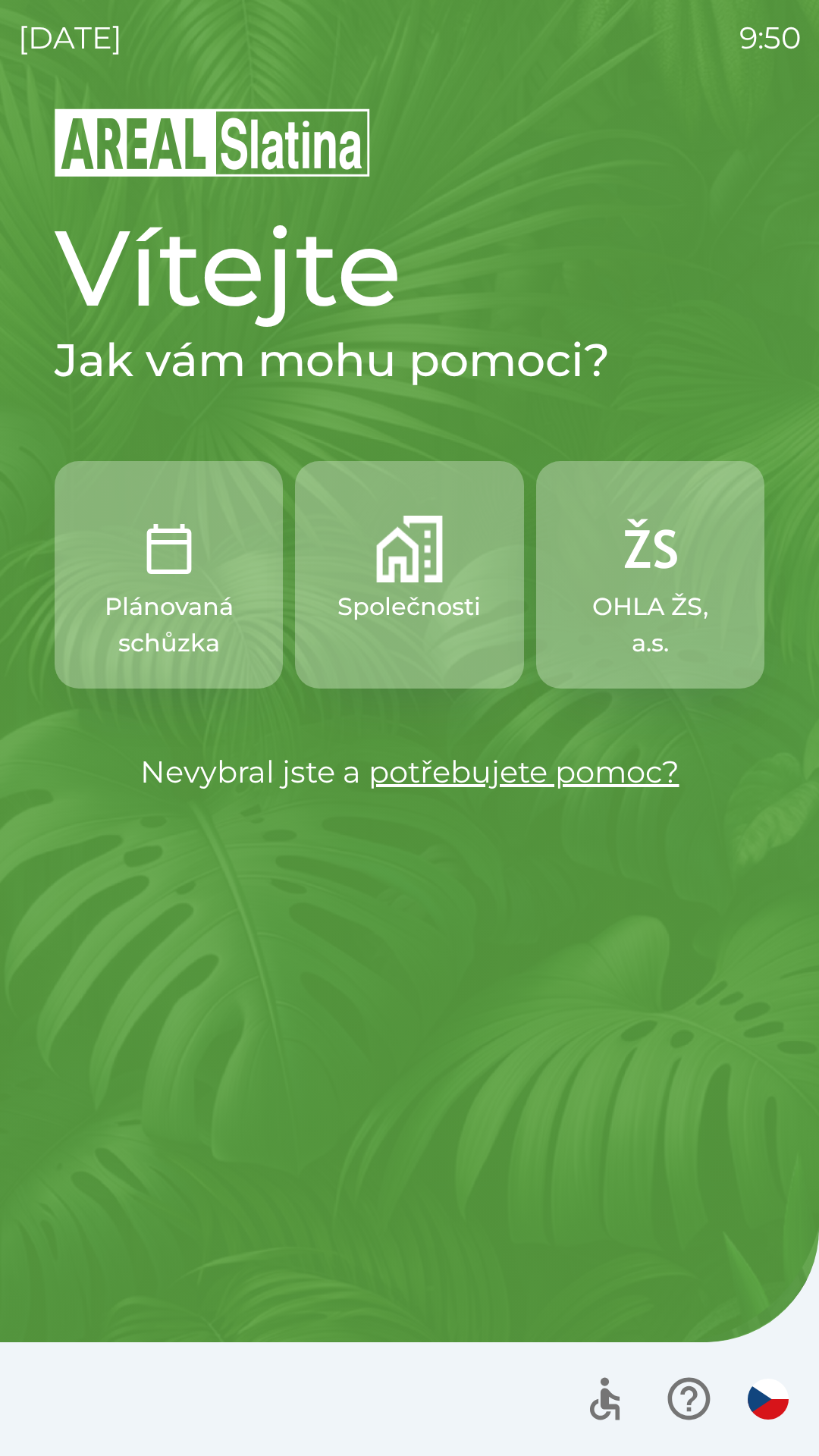
click at [633, 600] on p "OHLA ŽS, a.s." at bounding box center [650, 624] width 155 height 73
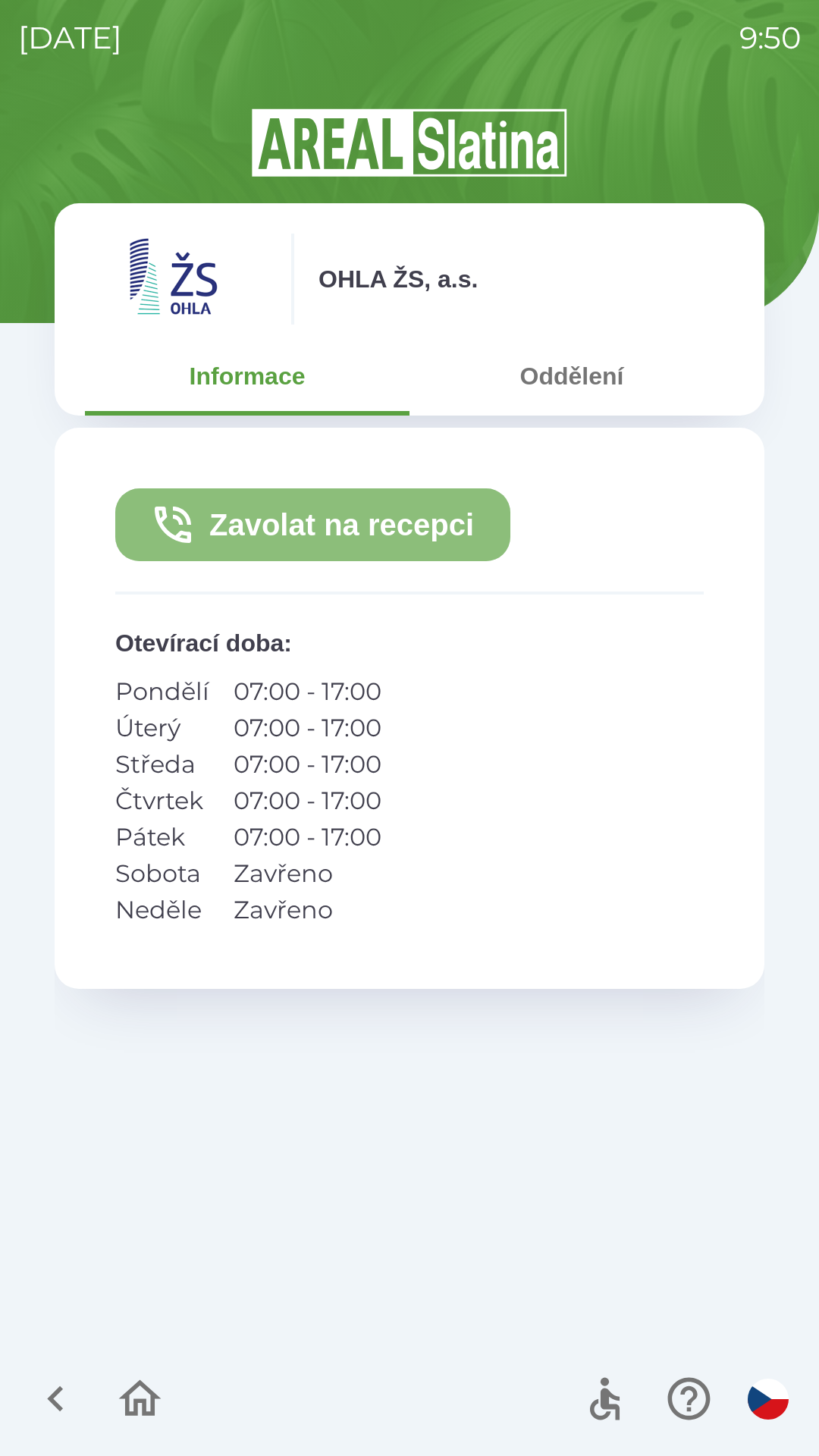
click at [384, 515] on button "Zavolat na recepci" at bounding box center [313, 524] width 395 height 73
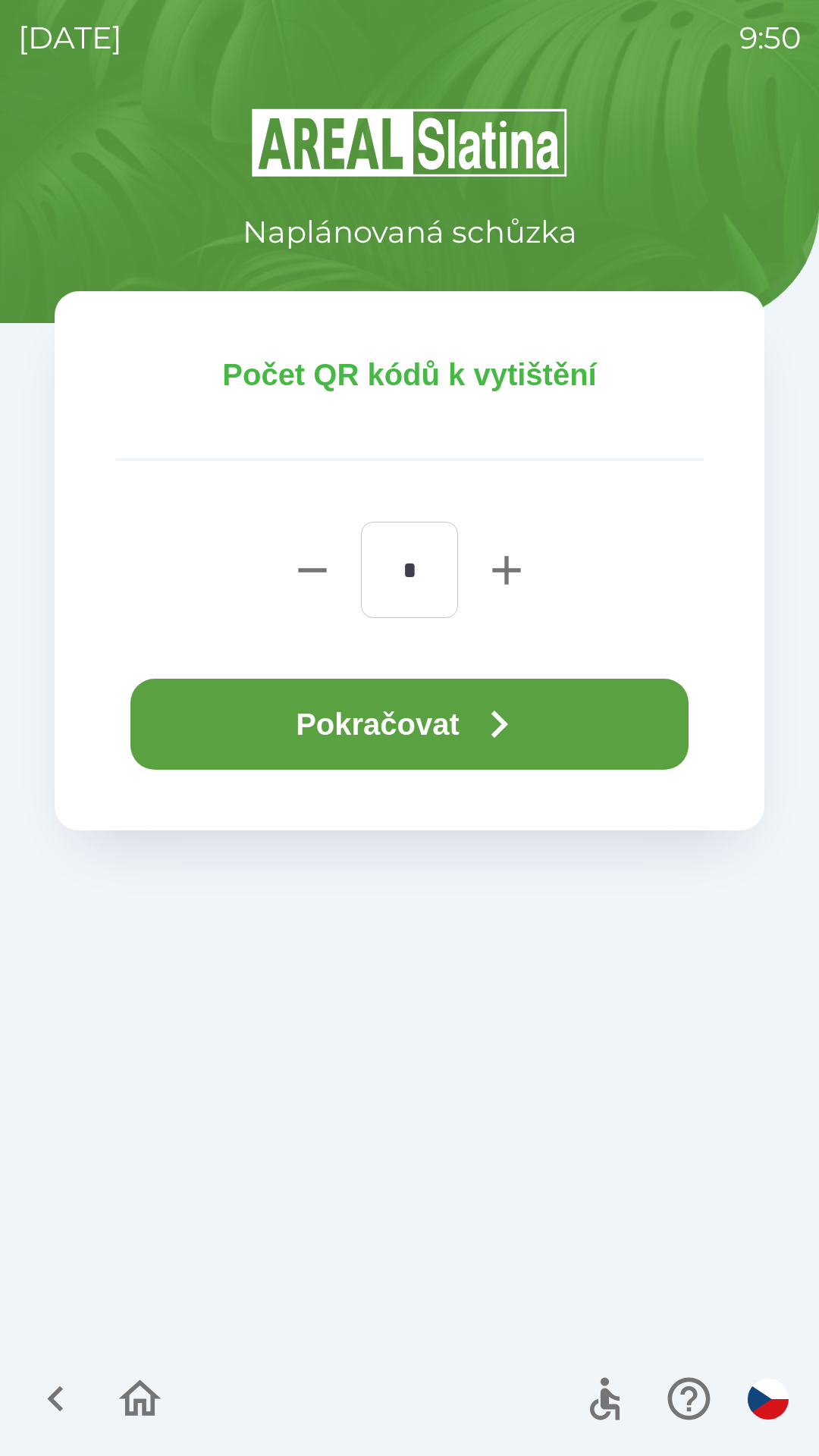
click at [461, 713] on button "Pokračovat" at bounding box center [409, 724] width 558 height 91
